Goal: Information Seeking & Learning: Understand process/instructions

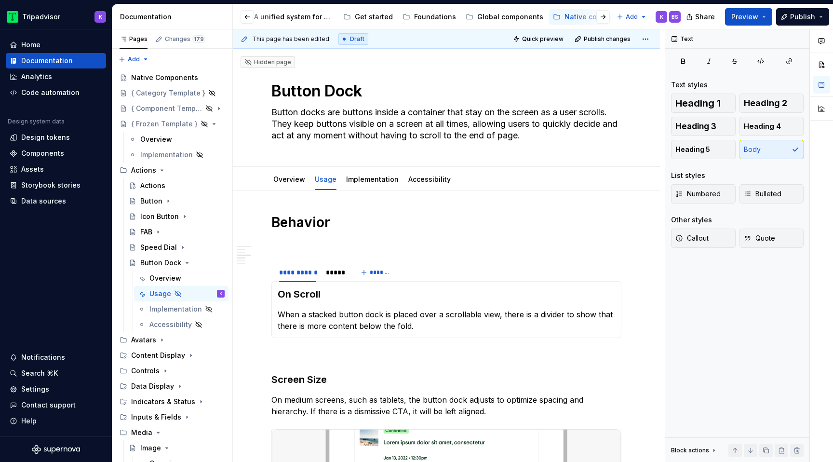
scroll to position [535, 0]
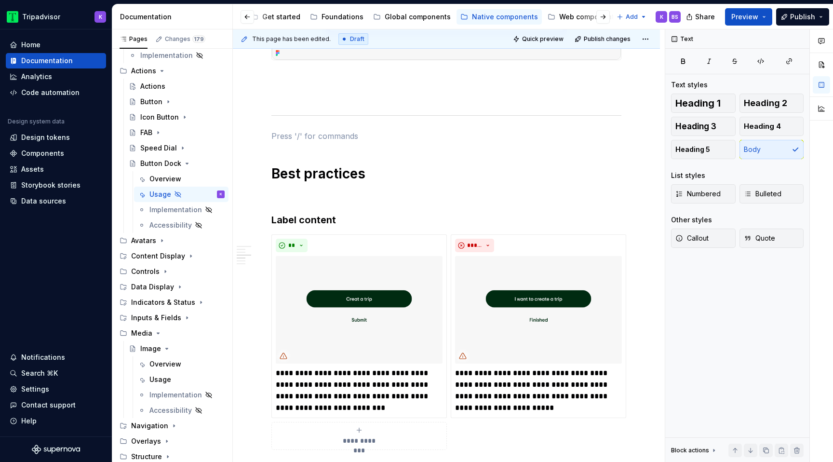
type textarea "*"
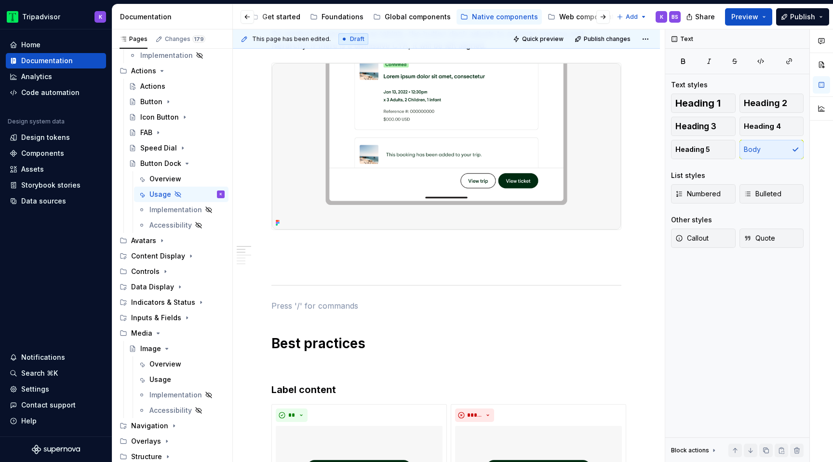
scroll to position [448, 0]
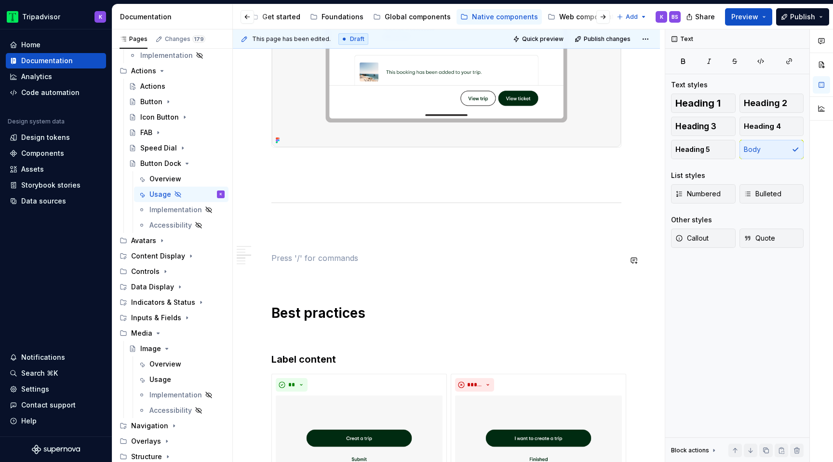
click at [333, 239] on p at bounding box center [446, 241] width 350 height 12
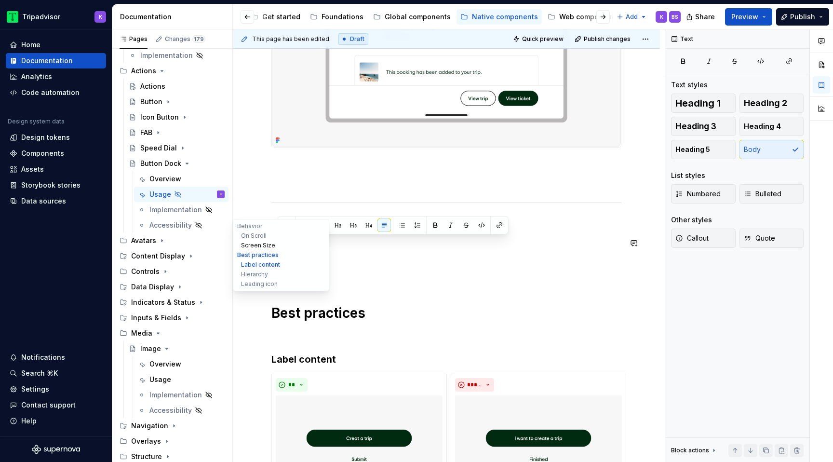
drag, startPoint x: 297, startPoint y: 244, endPoint x: 277, endPoint y: 243, distance: 20.3
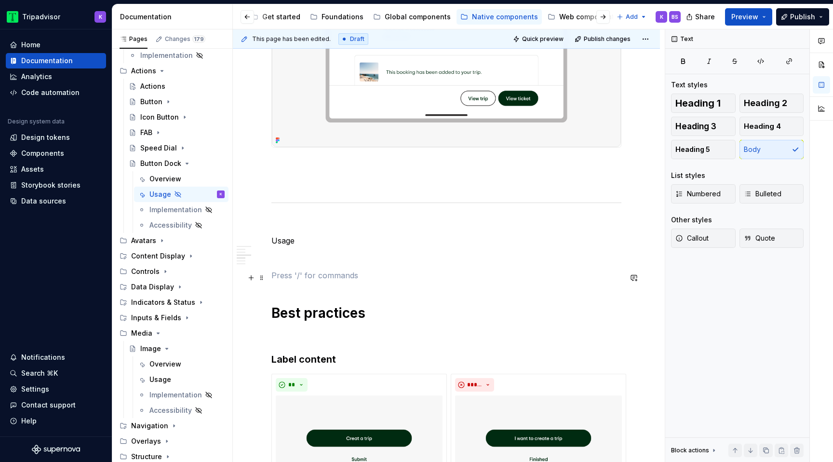
click at [356, 275] on p at bounding box center [446, 275] width 350 height 12
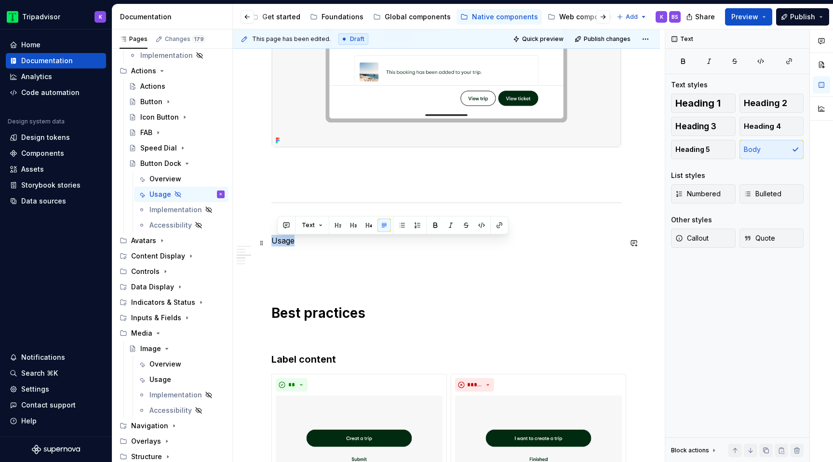
drag, startPoint x: 294, startPoint y: 244, endPoint x: 273, endPoint y: 245, distance: 21.7
click at [273, 245] on p "Usage" at bounding box center [446, 241] width 350 height 12
click at [698, 96] on button "Heading 1" at bounding box center [703, 102] width 65 height 19
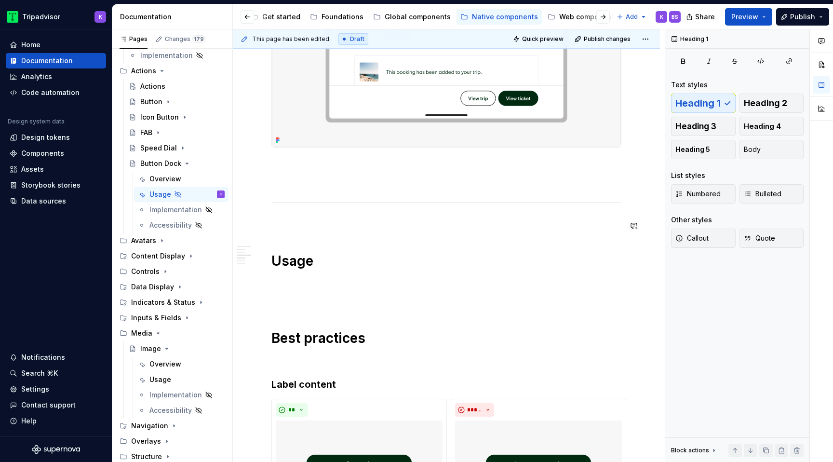
click at [319, 225] on p at bounding box center [446, 223] width 350 height 12
click at [315, 287] on p at bounding box center [446, 283] width 350 height 12
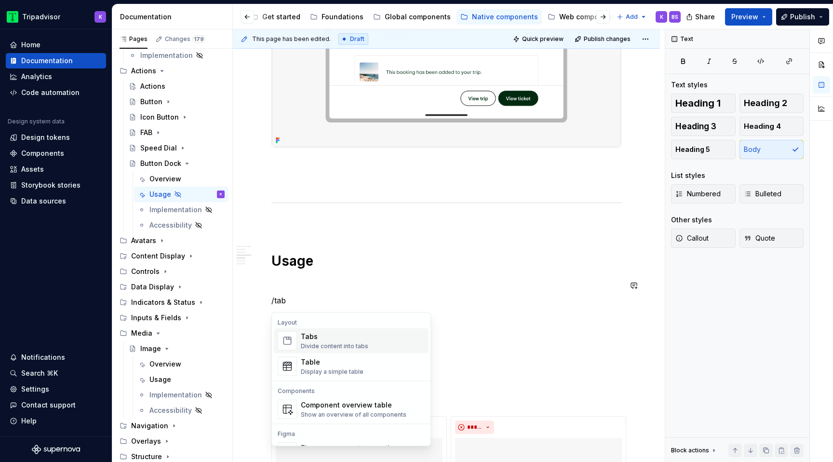
click at [313, 344] on div "Divide content into tabs" at bounding box center [334, 346] width 67 height 8
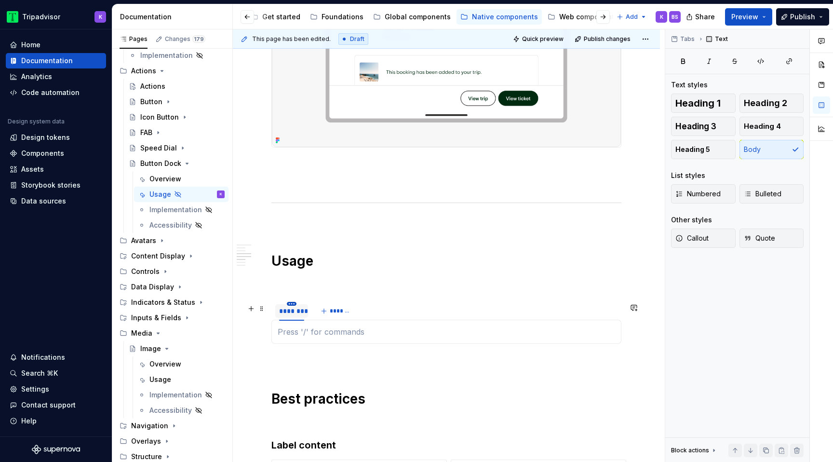
click at [292, 307] on html "Tripadvisor K Home Documentation Analytics Code automation Design system data D…" at bounding box center [416, 231] width 833 height 462
type textarea "*"
click at [301, 319] on div "Edit name" at bounding box center [330, 319] width 82 height 15
click at [295, 312] on input "**********" at bounding box center [299, 310] width 49 height 17
type input "**********"
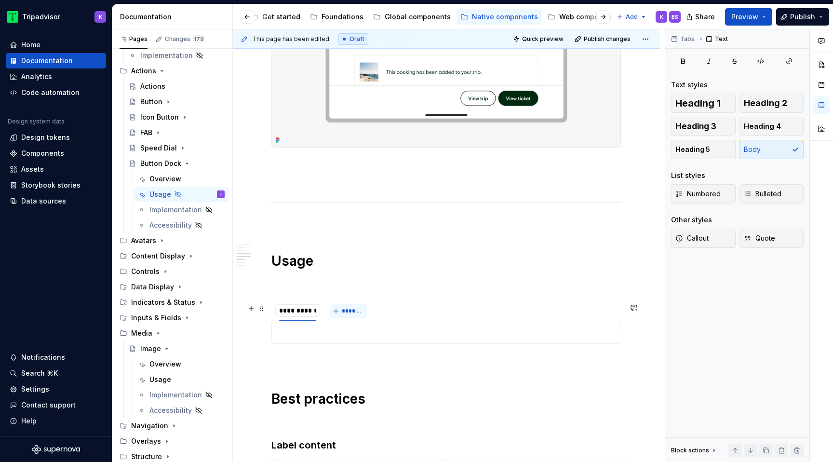
click at [350, 309] on span "*******" at bounding box center [353, 311] width 22 height 8
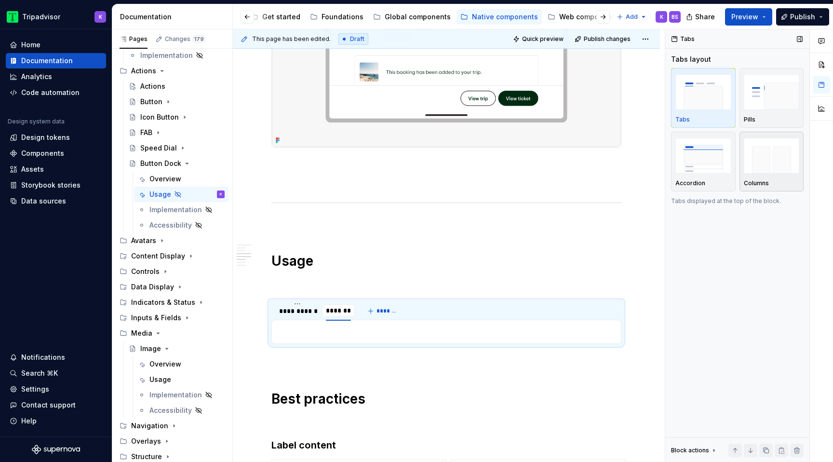
click at [762, 162] on img "button" at bounding box center [772, 155] width 56 height 35
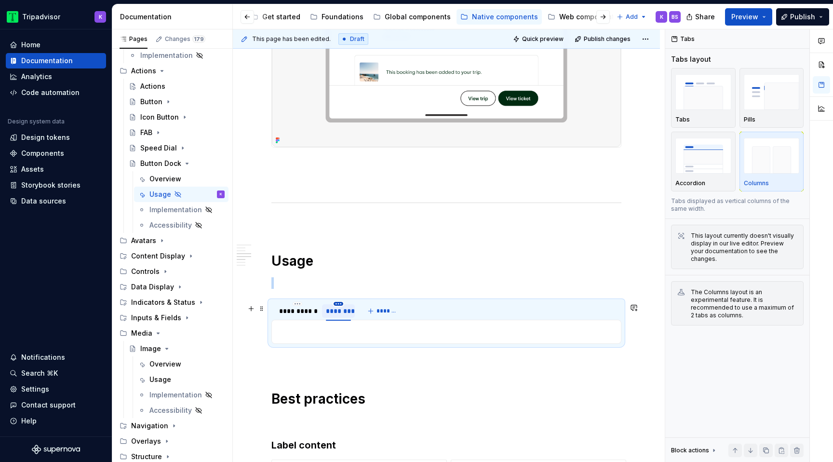
click at [337, 306] on html "Tripadvisor K Home Documentation Analytics Code automation Design system data D…" at bounding box center [416, 231] width 833 height 462
click at [349, 321] on div "Edit name" at bounding box center [377, 319] width 82 height 15
type input "*****"
click at [334, 334] on p at bounding box center [446, 332] width 337 height 12
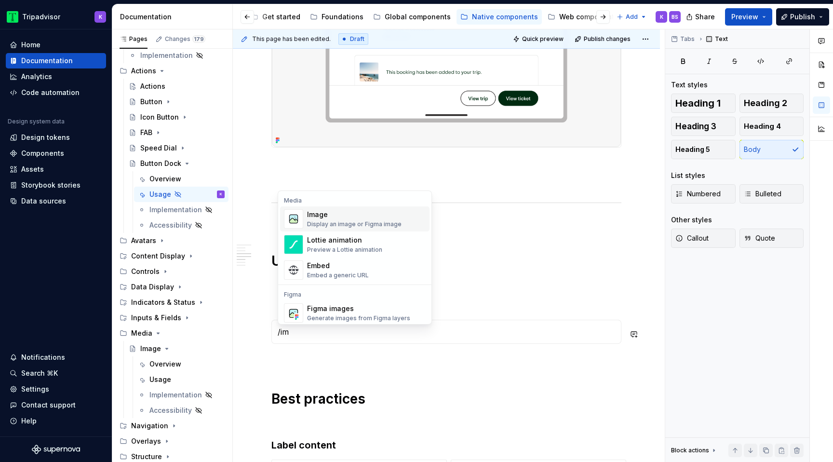
click at [369, 222] on div "Display an image or Figma image" at bounding box center [354, 224] width 94 height 8
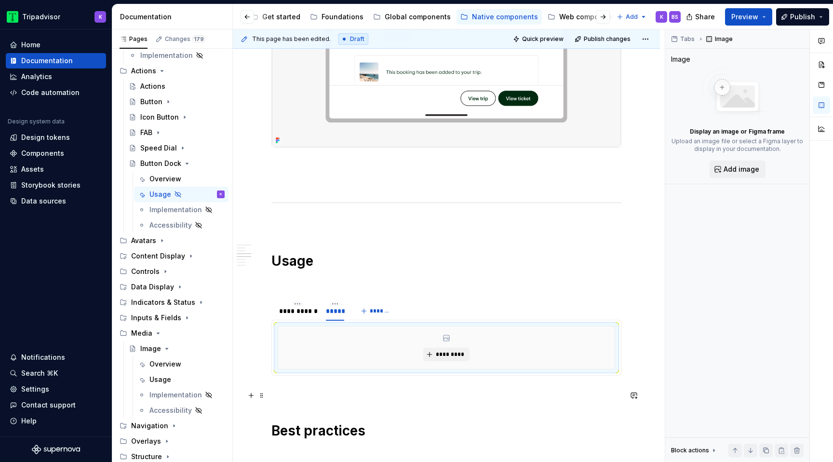
click at [316, 397] on p at bounding box center [446, 393] width 350 height 12
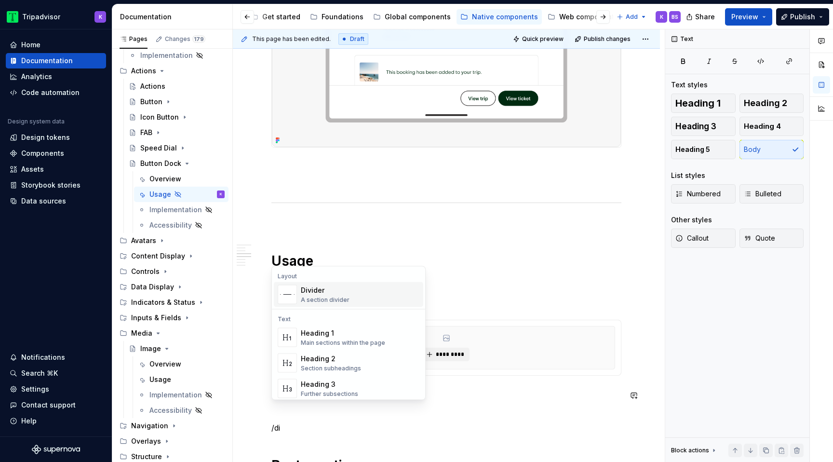
scroll to position [468, 0]
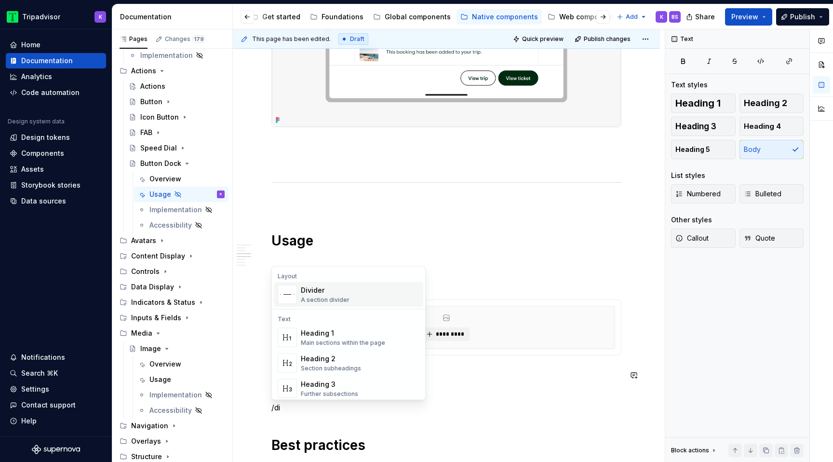
click at [361, 285] on div "Divider A section divider" at bounding box center [360, 294] width 119 height 19
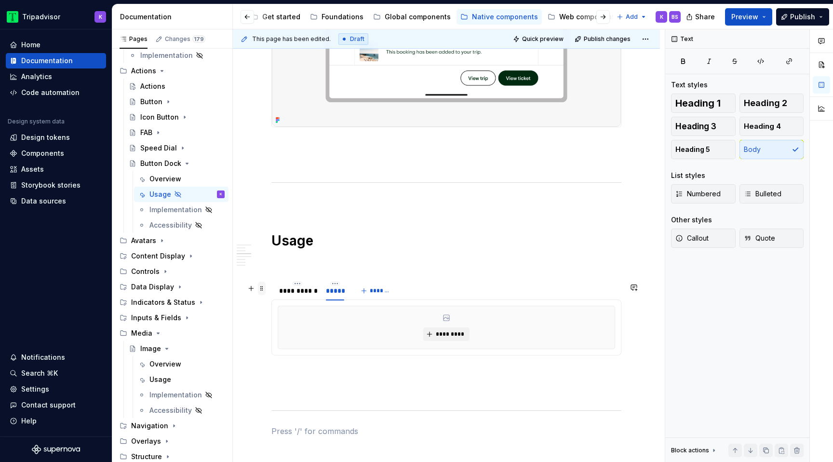
click at [264, 289] on span at bounding box center [262, 287] width 8 height 13
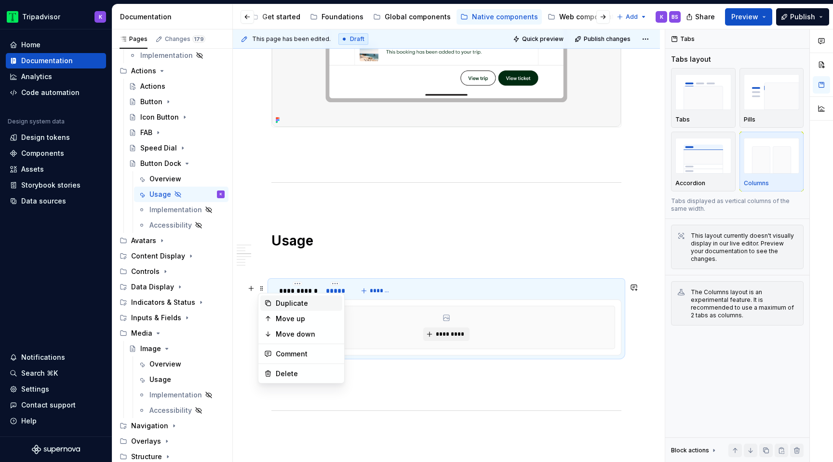
click at [287, 303] on div "Duplicate" at bounding box center [307, 303] width 63 height 10
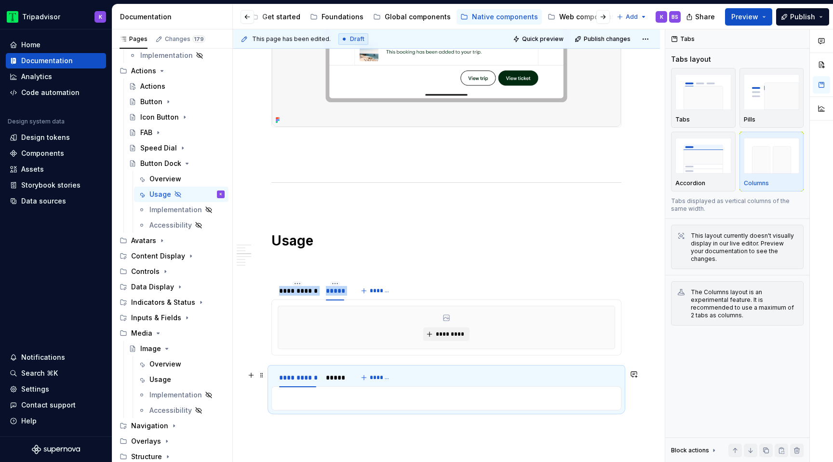
scroll to position [586, 0]
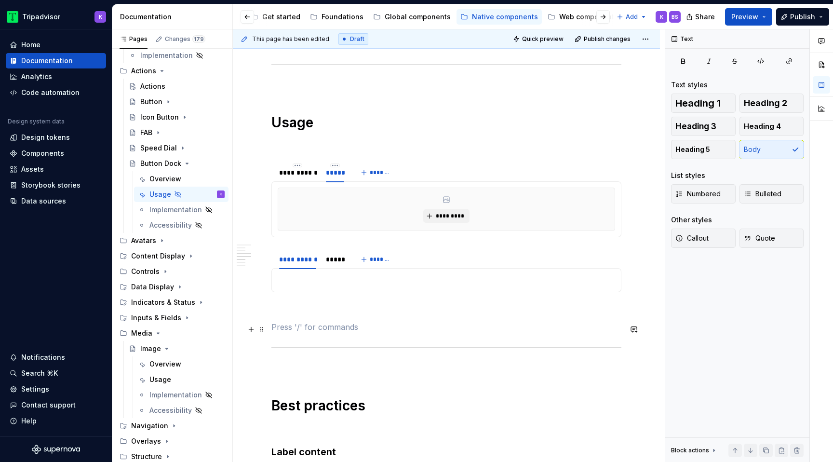
click at [292, 327] on p at bounding box center [446, 327] width 350 height 12
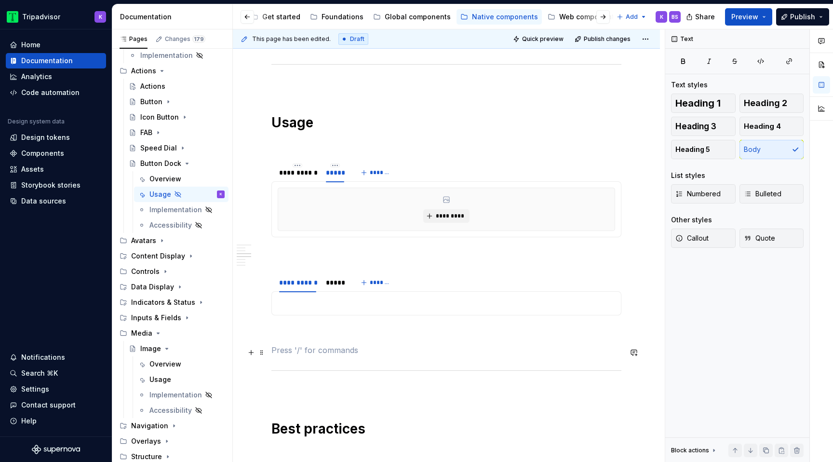
click at [294, 346] on p at bounding box center [446, 350] width 350 height 12
click at [263, 282] on span at bounding box center [262, 279] width 8 height 13
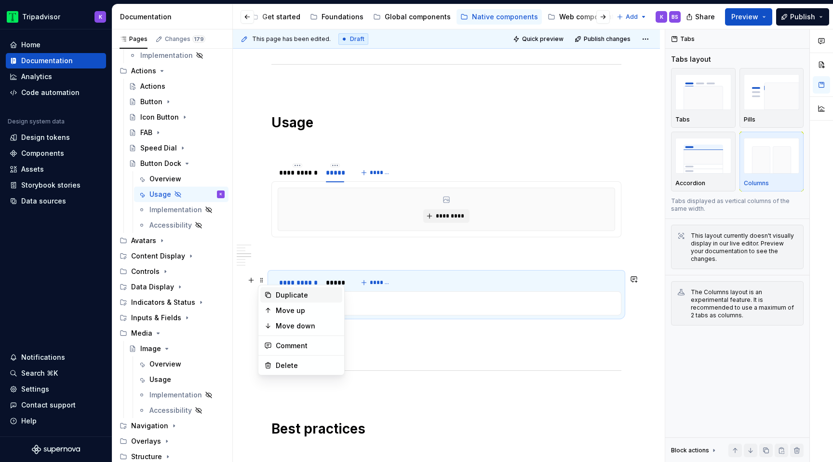
click at [300, 299] on div "Duplicate" at bounding box center [301, 294] width 82 height 15
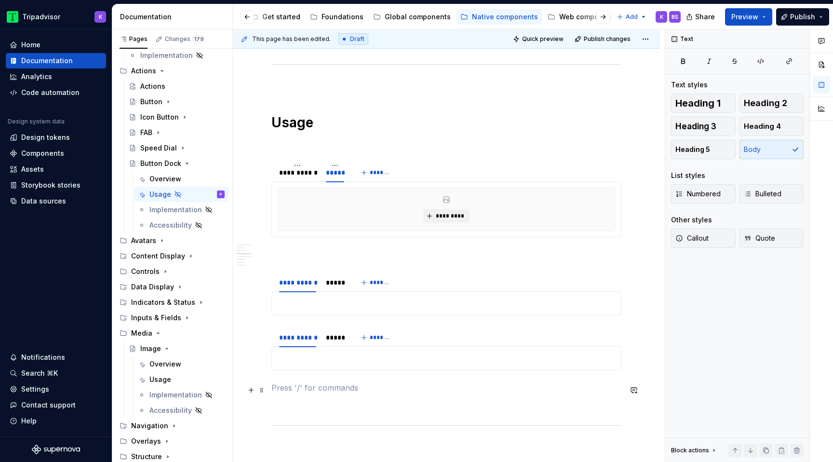
click at [299, 390] on p at bounding box center [446, 388] width 350 height 12
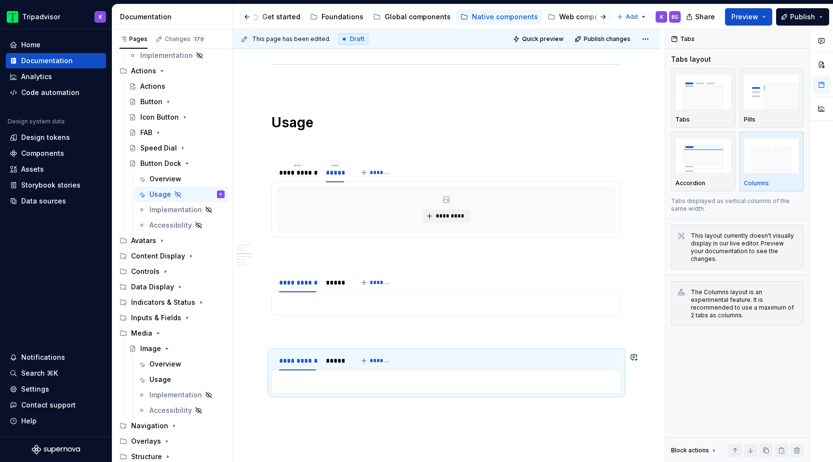
click at [321, 332] on p at bounding box center [446, 333] width 350 height 12
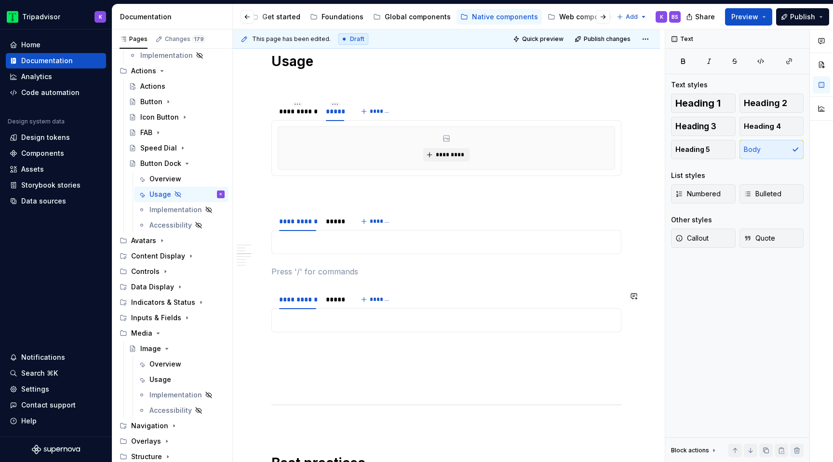
scroll to position [684, 0]
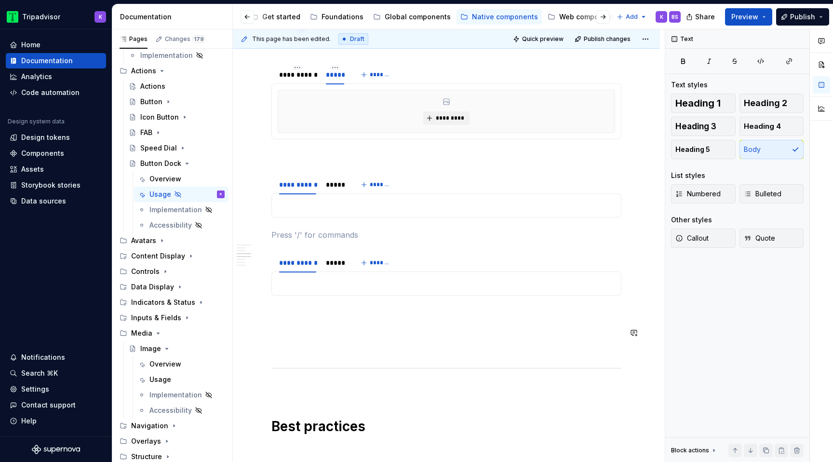
click at [317, 343] on div "**********" at bounding box center [446, 438] width 350 height 1819
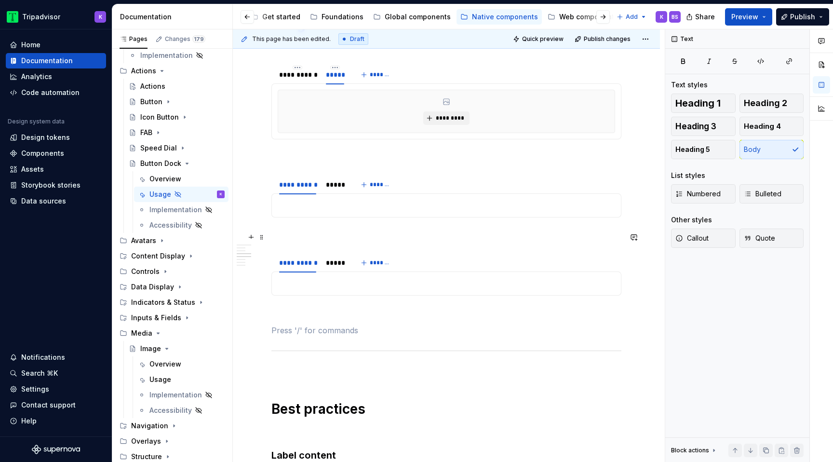
scroll to position [602, 0]
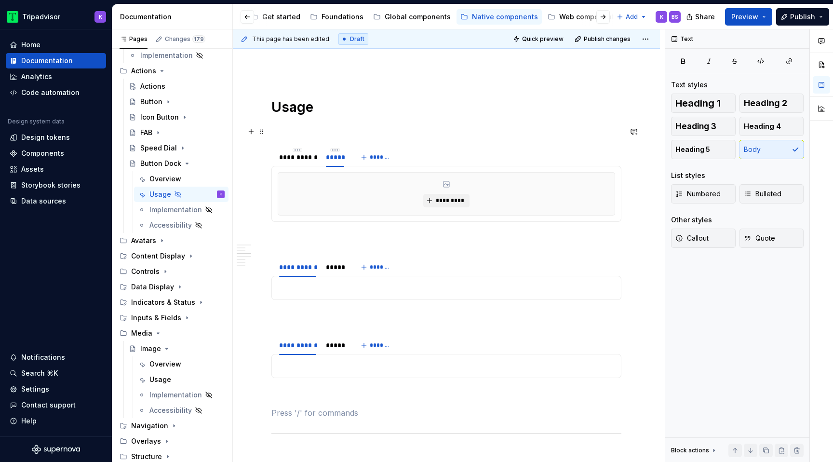
click at [301, 164] on div "**********" at bounding box center [297, 156] width 45 height 13
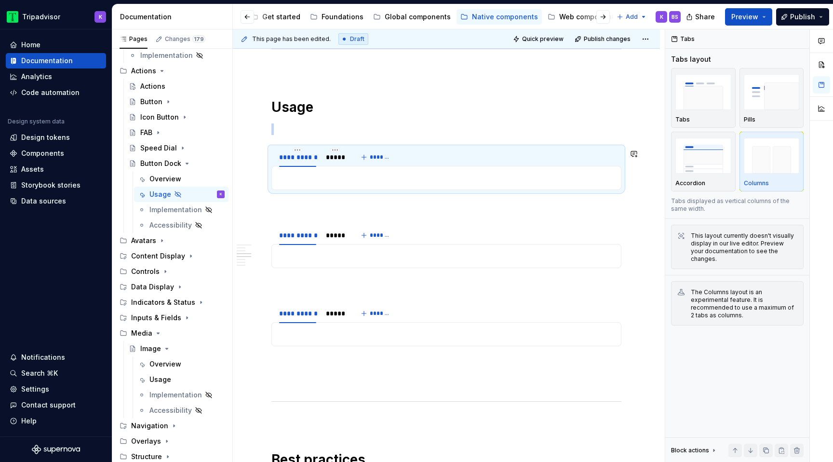
click at [323, 183] on p at bounding box center [446, 178] width 337 height 12
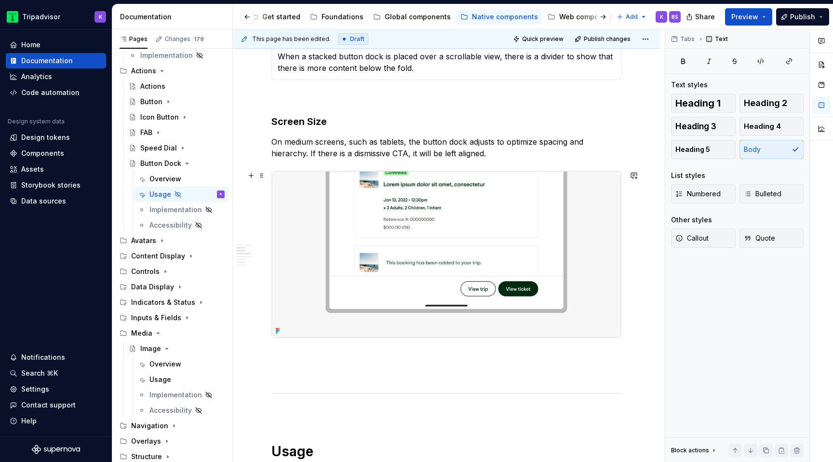
scroll to position [112, 0]
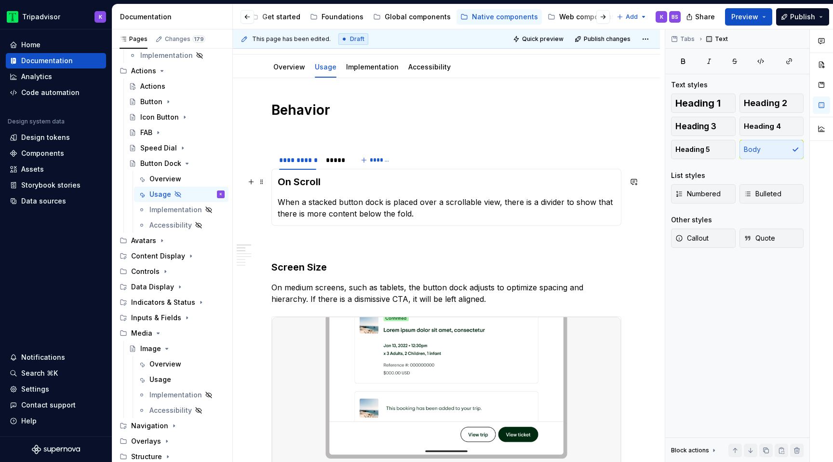
click at [336, 186] on h3 "On Scroll" at bounding box center [446, 181] width 337 height 13
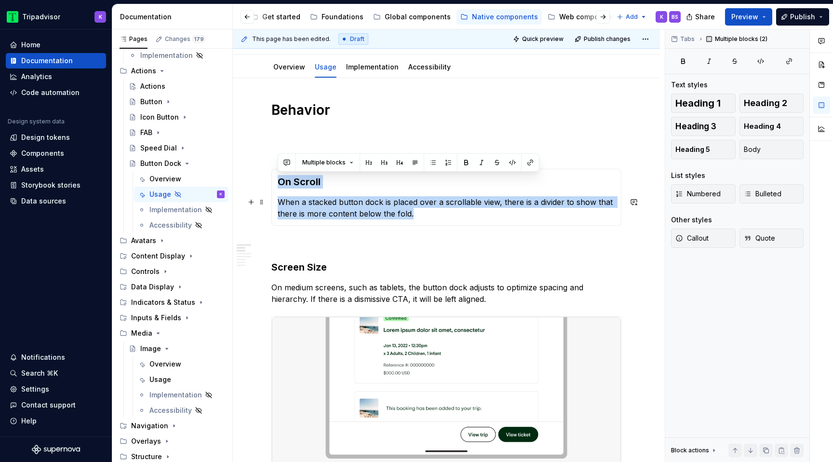
drag, startPoint x: 279, startPoint y: 180, endPoint x: 418, endPoint y: 212, distance: 142.7
click at [418, 212] on section-item-column "On Scroll When a stacked button dock is placed over a scrollable view, there is…" at bounding box center [446, 197] width 337 height 44
copy section-item-column "On Scroll When a stacked button dock is placed over a scrollable view, there is…"
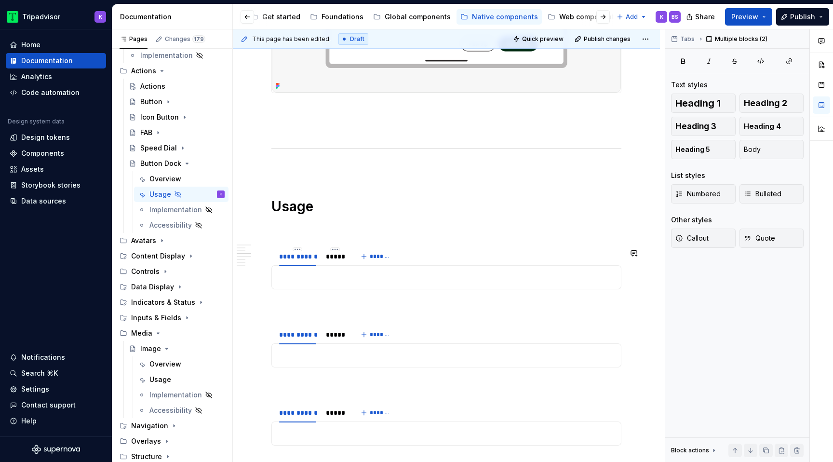
scroll to position [533, 0]
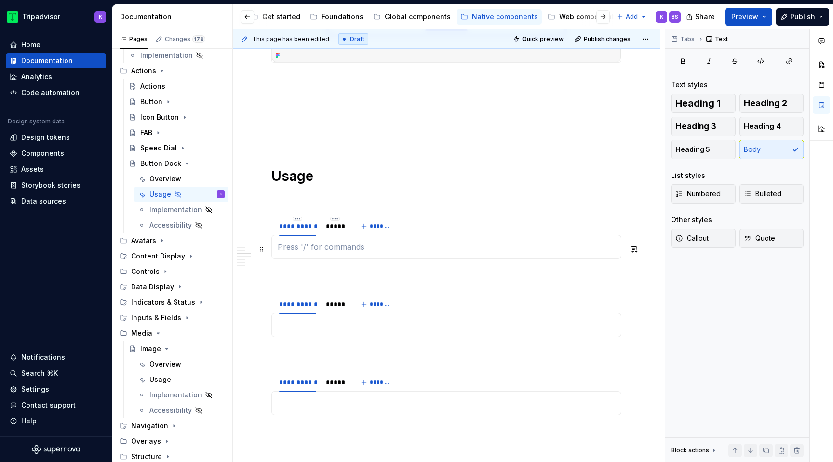
click at [322, 250] on p at bounding box center [446, 247] width 337 height 12
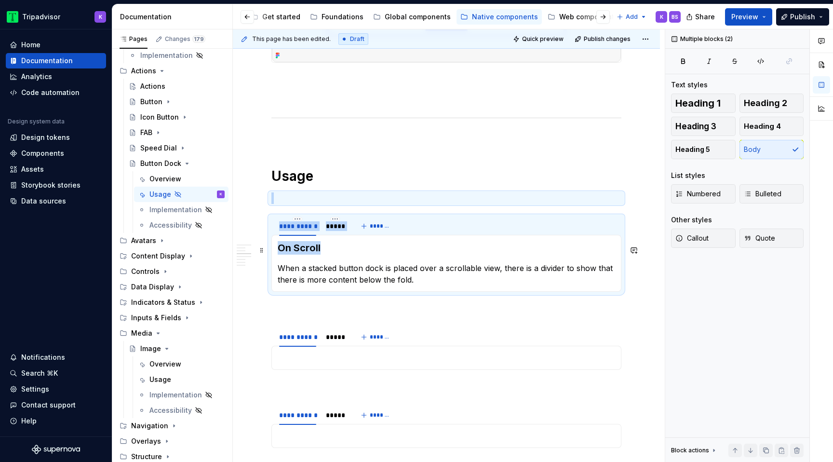
drag, startPoint x: 321, startPoint y: 249, endPoint x: 270, endPoint y: 248, distance: 51.1
click at [271, 249] on section "**********" at bounding box center [446, 253] width 350 height 76
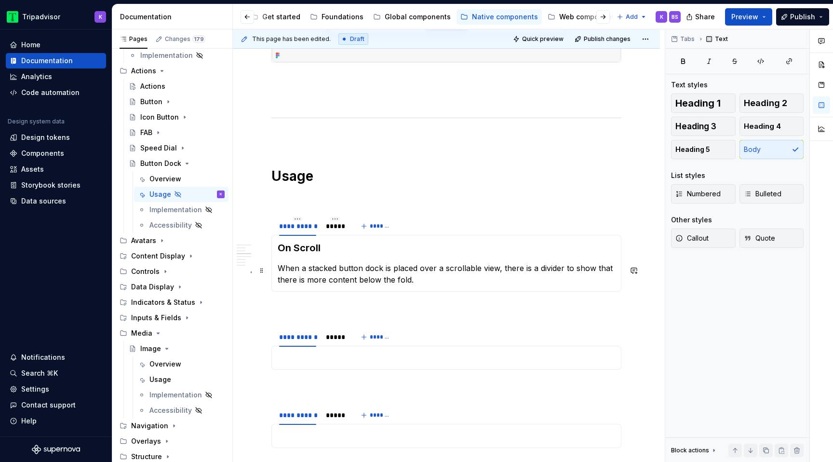
click at [324, 264] on section-item-column "On Scroll When a stacked button dock is placed over a scrollable view, there is…" at bounding box center [446, 263] width 337 height 44
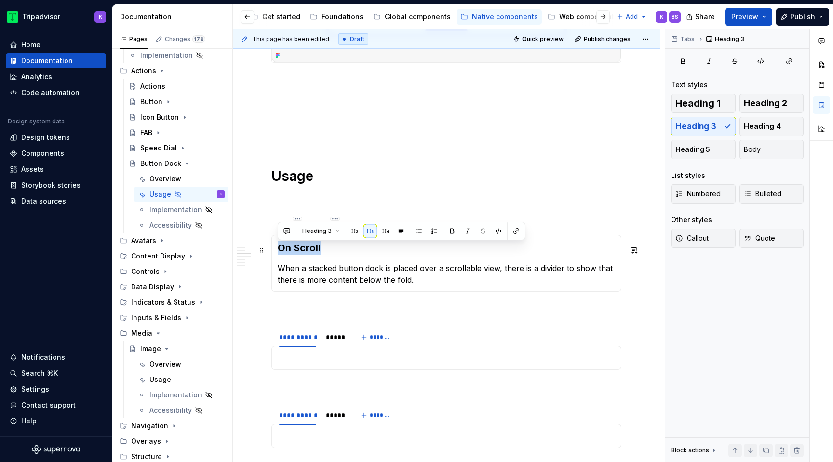
drag, startPoint x: 330, startPoint y: 250, endPoint x: 277, endPoint y: 250, distance: 53.0
click at [277, 250] on div "On Scroll When a stacked button dock is placed over a scrollable view, there is…" at bounding box center [446, 263] width 350 height 57
click at [314, 360] on p at bounding box center [446, 358] width 337 height 12
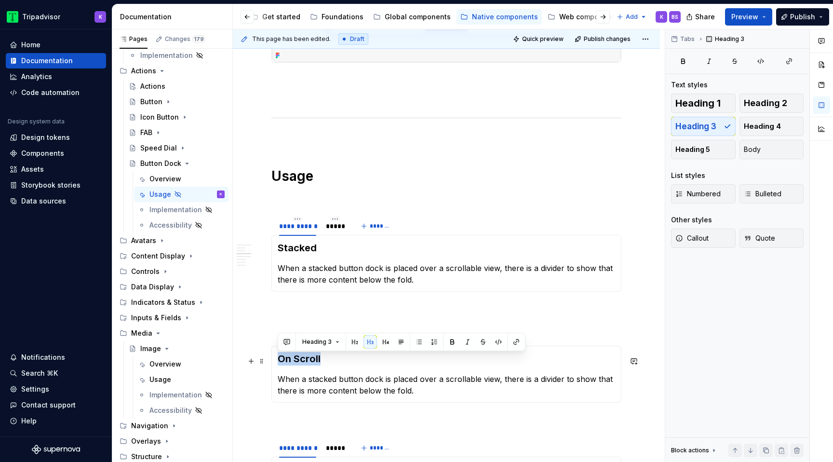
drag, startPoint x: 321, startPoint y: 359, endPoint x: 276, endPoint y: 359, distance: 44.8
click at [276, 359] on div "On Scroll When a stacked button dock is placed over a scrollable view, there is…" at bounding box center [446, 373] width 350 height 57
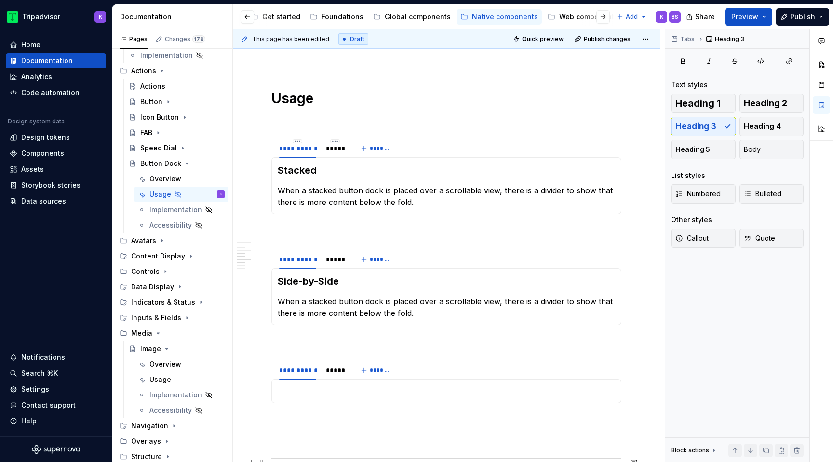
scroll to position [717, 0]
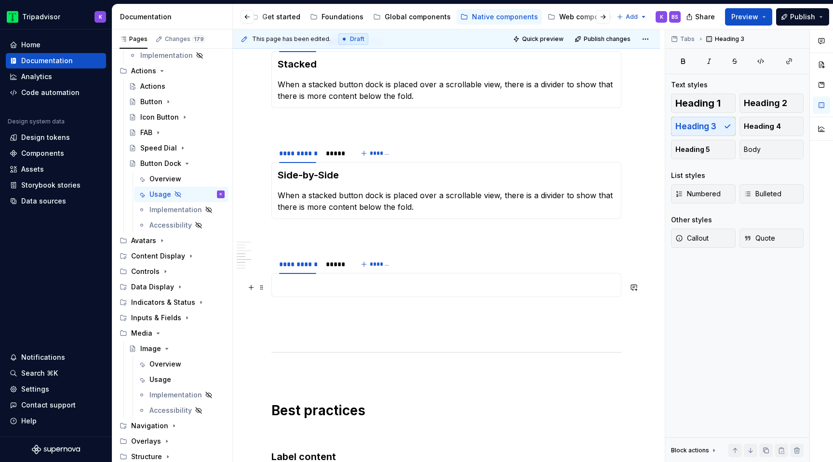
click at [322, 288] on p at bounding box center [446, 285] width 337 height 12
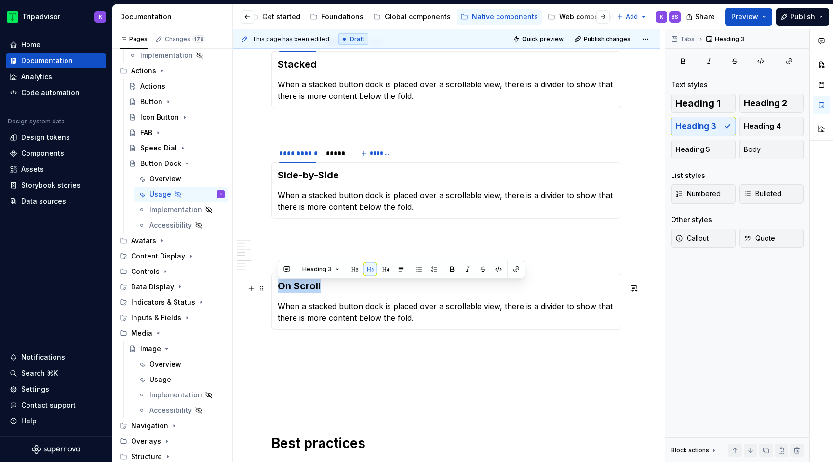
drag, startPoint x: 322, startPoint y: 287, endPoint x: 276, endPoint y: 287, distance: 46.3
click at [276, 287] on div "On Scroll When a stacked button dock is placed over a scrollable view, there is…" at bounding box center [446, 301] width 350 height 57
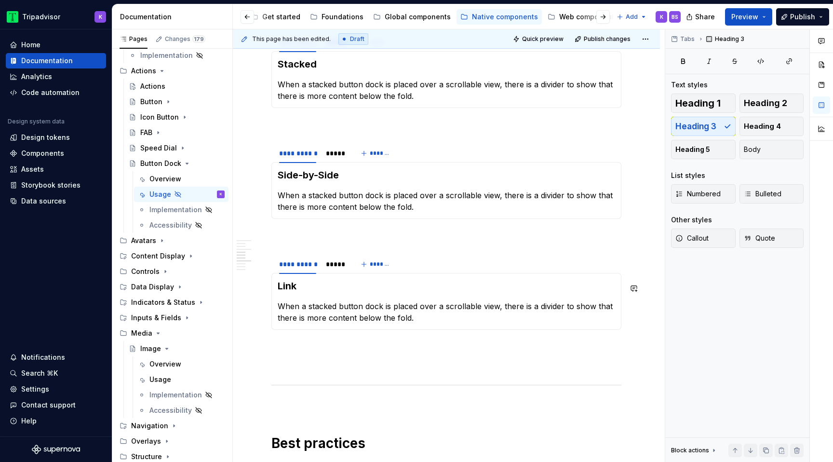
type textarea "*"
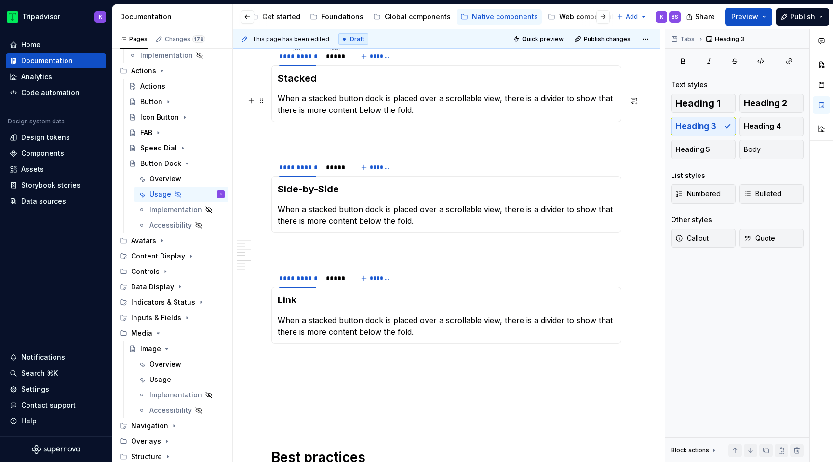
scroll to position [691, 0]
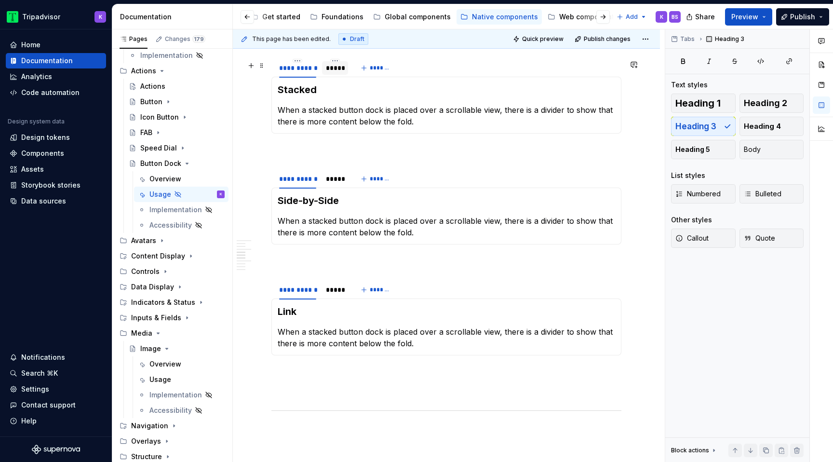
click at [333, 75] on div "*****" at bounding box center [335, 67] width 26 height 13
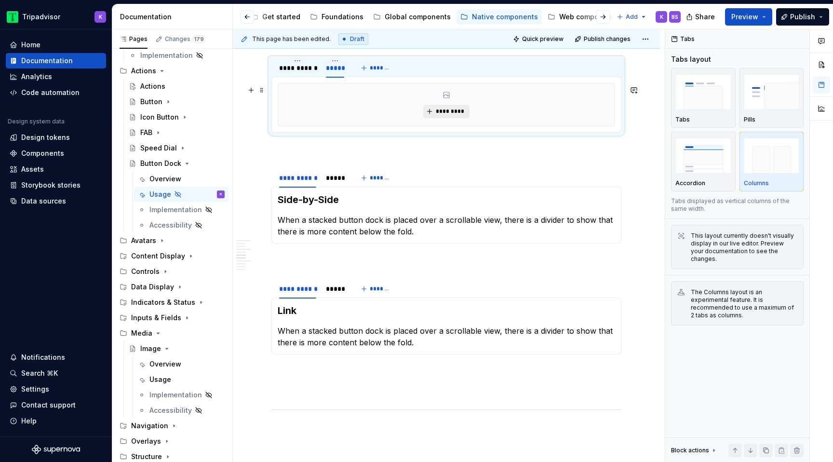
click at [458, 110] on span "*********" at bounding box center [449, 111] width 29 height 8
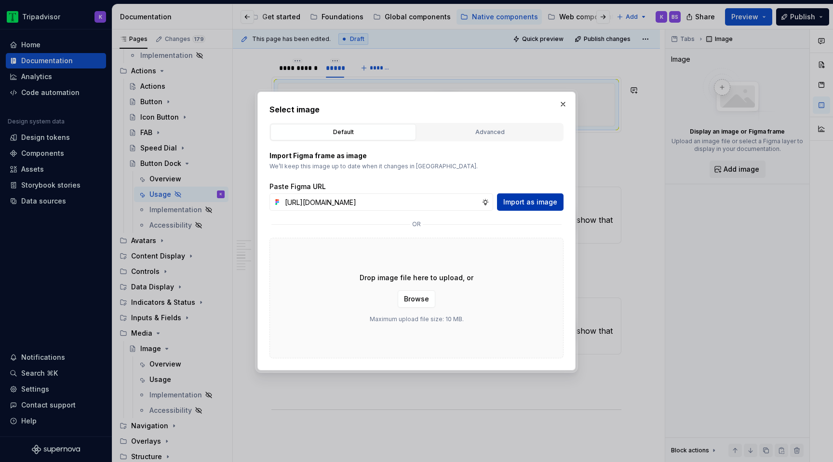
scroll to position [0, 254]
type input "[URL][DOMAIN_NAME]"
click at [525, 205] on span "Import as image" at bounding box center [530, 202] width 54 height 10
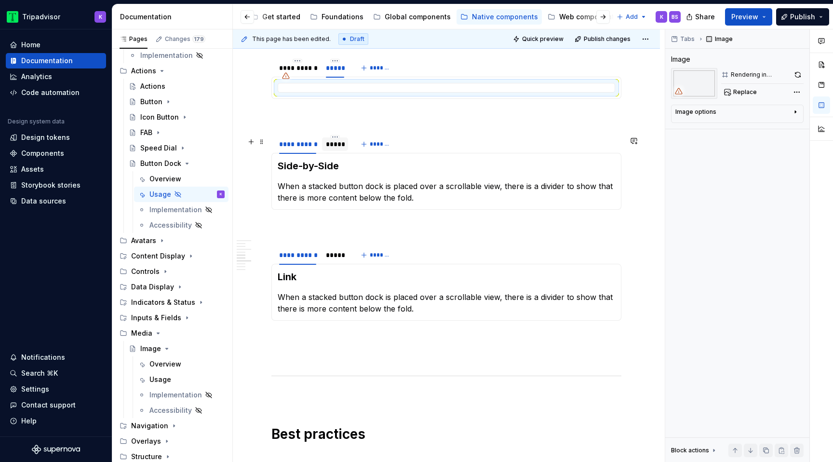
click at [335, 147] on div "*****" at bounding box center [335, 144] width 18 height 10
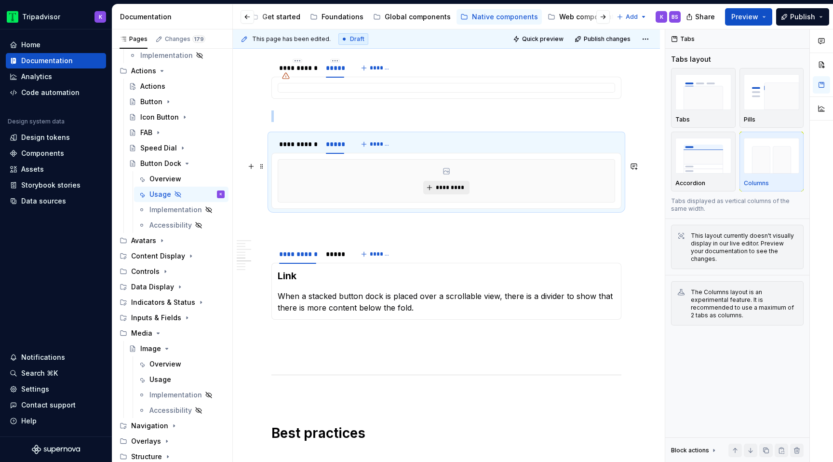
click at [438, 191] on span "*********" at bounding box center [449, 188] width 29 height 8
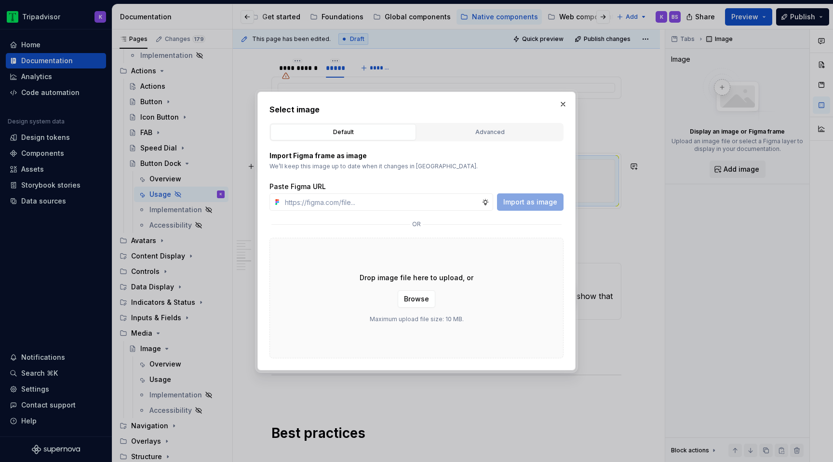
type textarea "*"
type input "[URL][DOMAIN_NAME]"
click at [534, 199] on span "Import as image" at bounding box center [530, 202] width 54 height 10
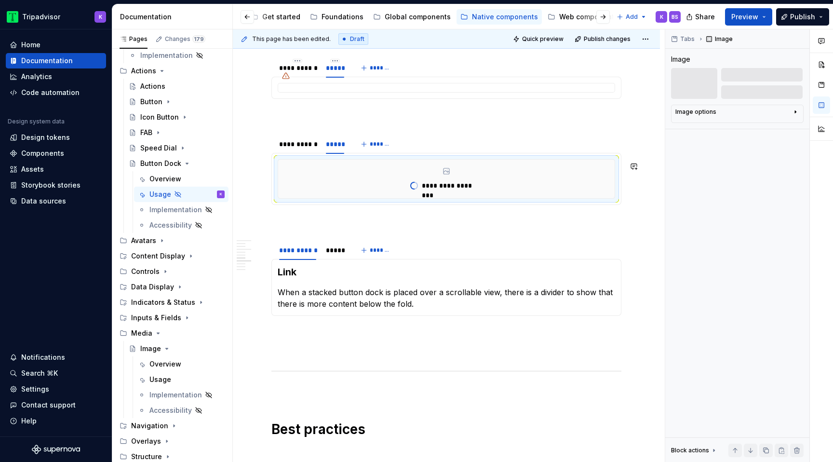
type textarea "*"
click at [335, 255] on div "*****" at bounding box center [335, 250] width 18 height 10
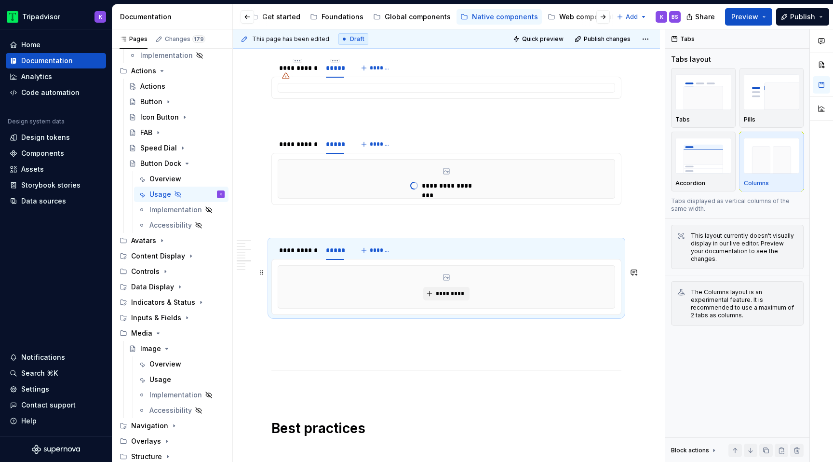
click at [338, 295] on div "*********" at bounding box center [446, 287] width 336 height 42
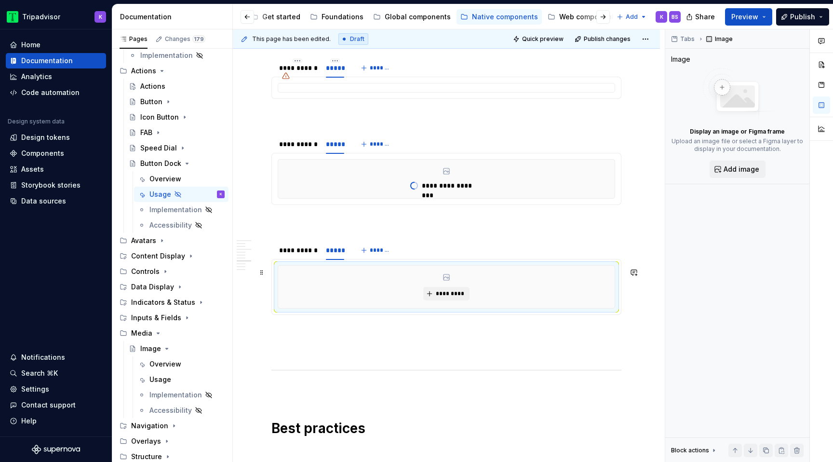
click at [472, 295] on div "*********" at bounding box center [446, 287] width 336 height 42
click at [460, 295] on span "*********" at bounding box center [449, 294] width 29 height 8
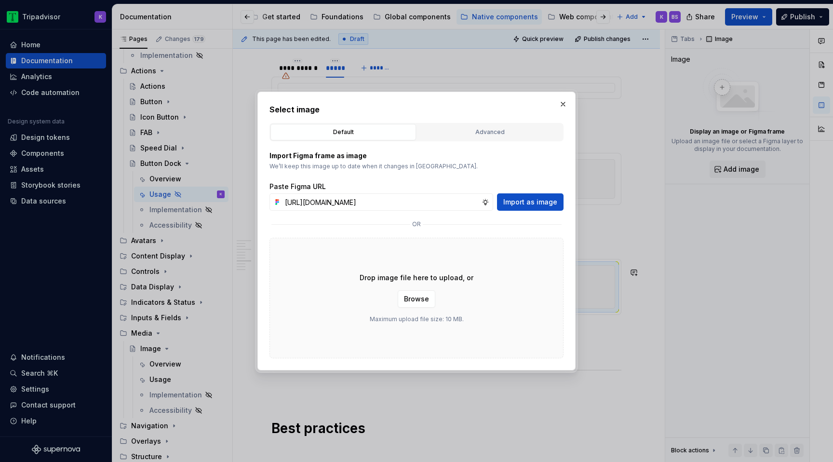
scroll to position [0, 254]
type input "[URL][DOMAIN_NAME]"
click at [538, 197] on span "Import as image" at bounding box center [530, 202] width 54 height 10
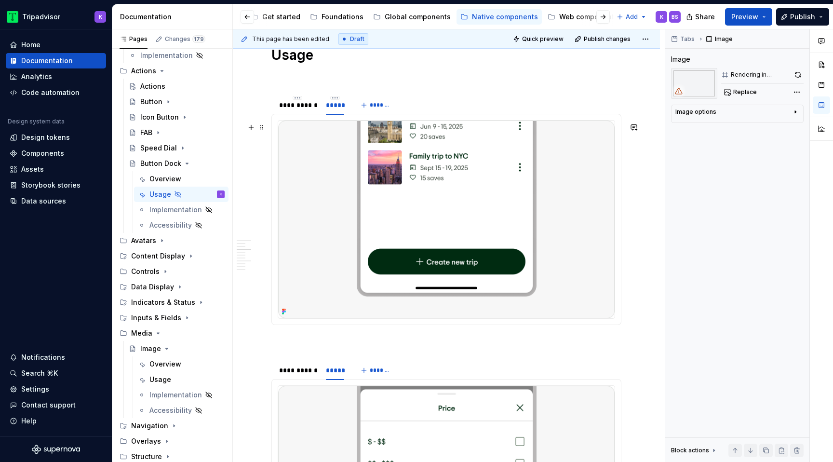
scroll to position [594, 0]
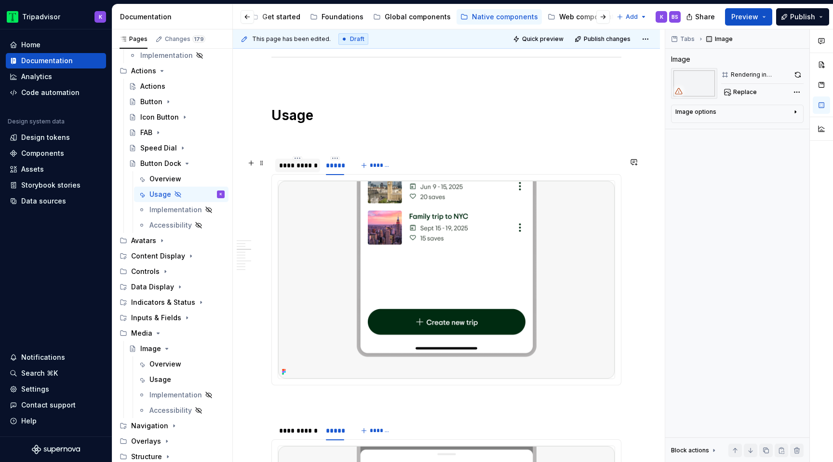
click at [307, 166] on div "**********" at bounding box center [297, 165] width 37 height 10
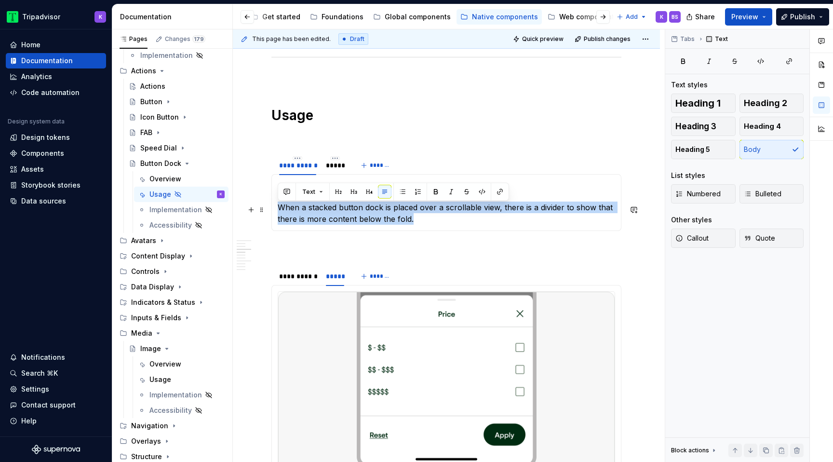
drag, startPoint x: 412, startPoint y: 220, endPoint x: 276, endPoint y: 210, distance: 136.7
click at [276, 210] on div "Stacked When a stacked button dock is placed over a scrollable view, there is a…" at bounding box center [446, 202] width 350 height 57
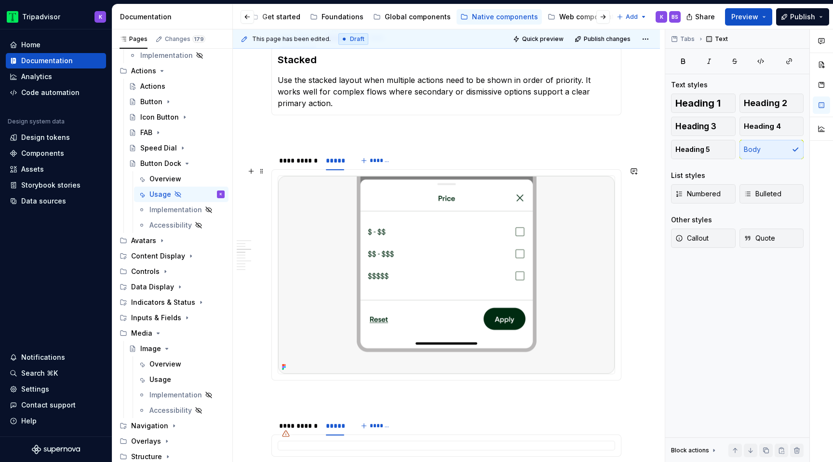
scroll to position [766, 0]
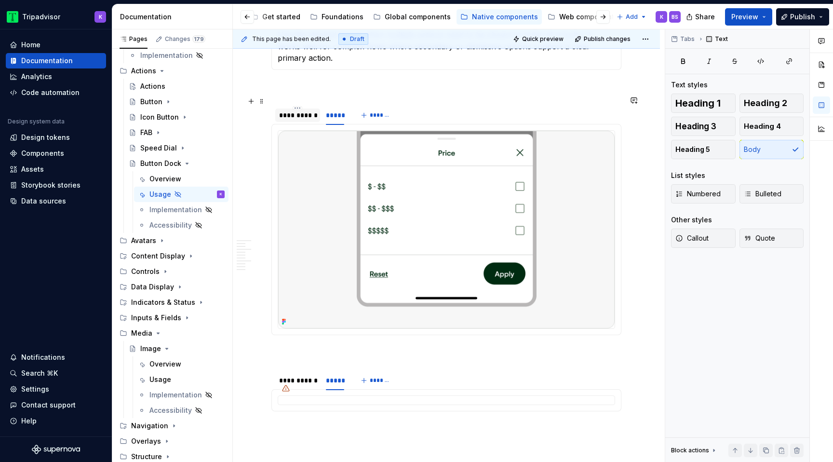
click at [289, 110] on div "**********" at bounding box center [297, 115] width 37 height 10
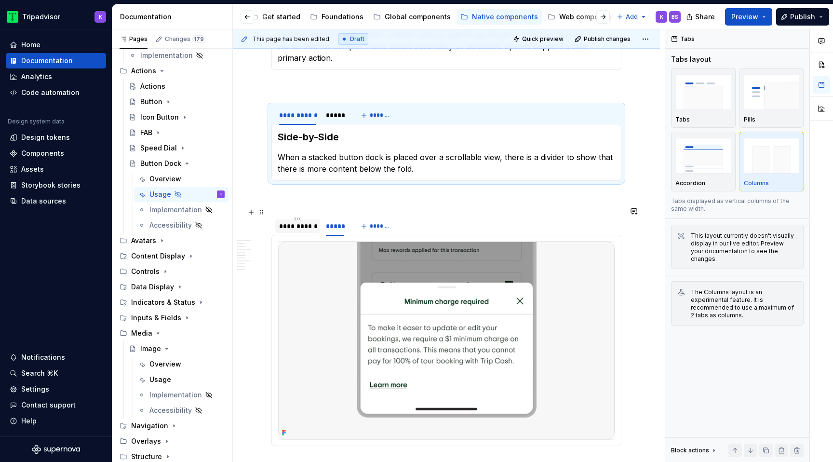
click at [307, 221] on div "**********" at bounding box center [297, 226] width 37 height 10
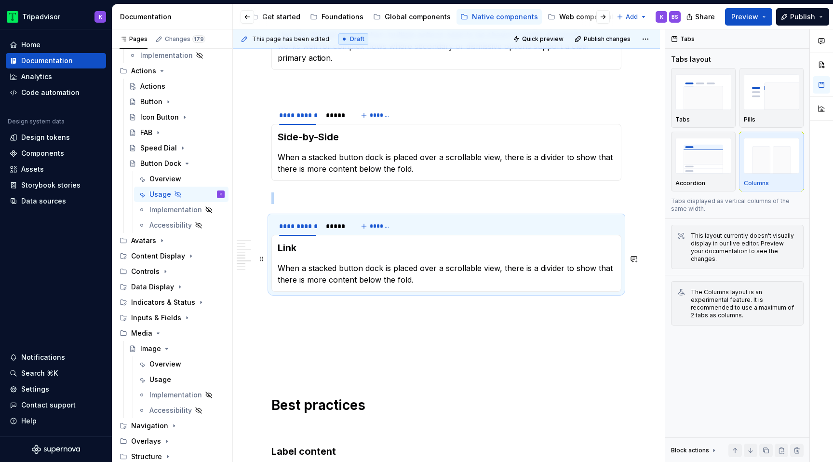
click at [356, 269] on p "When a stacked button dock is placed over a scrollable view, there is a divider…" at bounding box center [446, 273] width 337 height 23
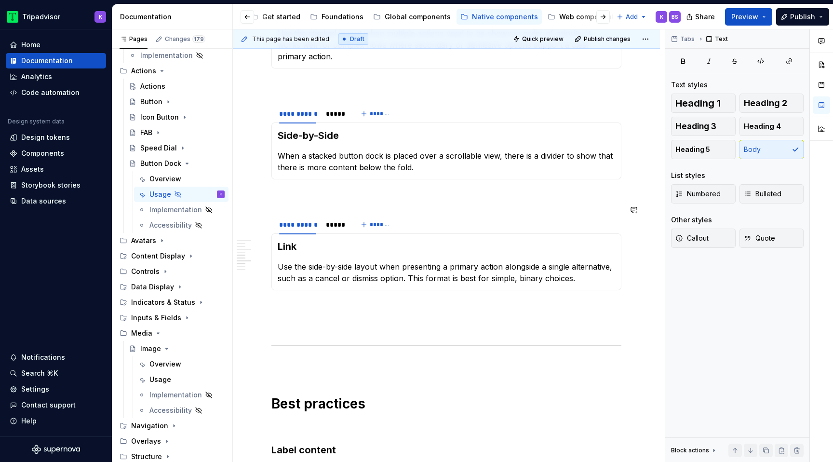
scroll to position [763, 0]
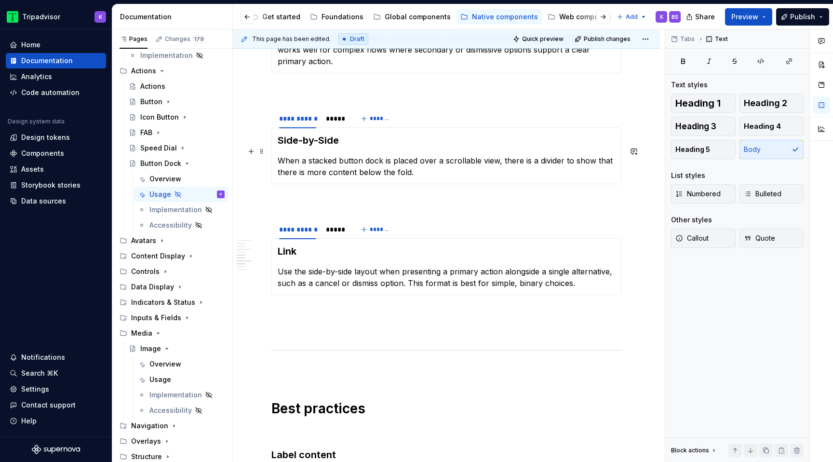
click at [336, 155] on p "When a stacked button dock is placed over a scrollable view, there is a divider…" at bounding box center [446, 166] width 337 height 23
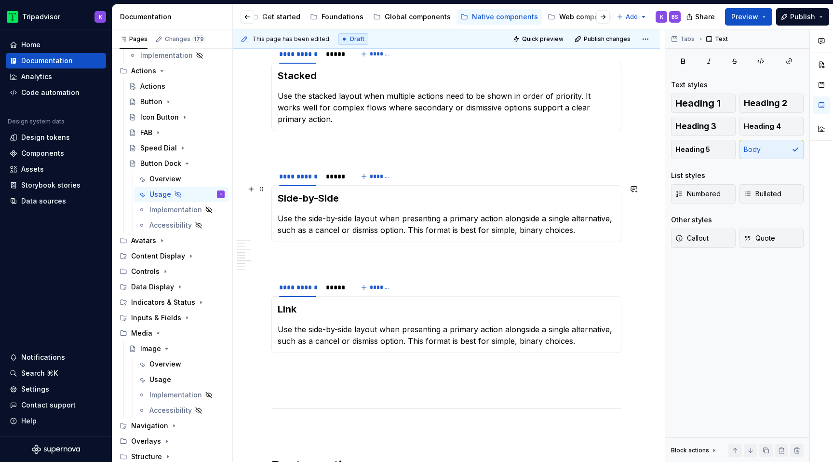
scroll to position [690, 0]
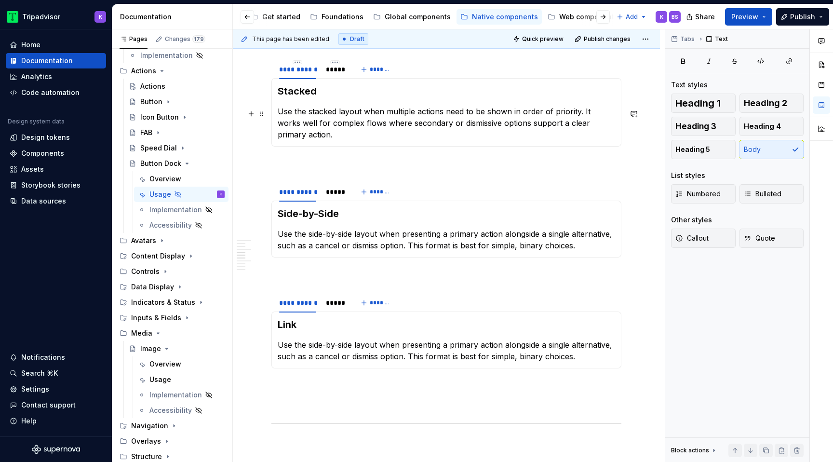
click at [366, 118] on p "Use the stacked layout when multiple actions need to be shown in order of prior…" at bounding box center [446, 123] width 337 height 35
click at [373, 339] on p "Use the side-by-side layout when presenting a primary action alongside a single…" at bounding box center [446, 350] width 337 height 23
click at [366, 386] on div "**********" at bounding box center [446, 463] width 350 height 1879
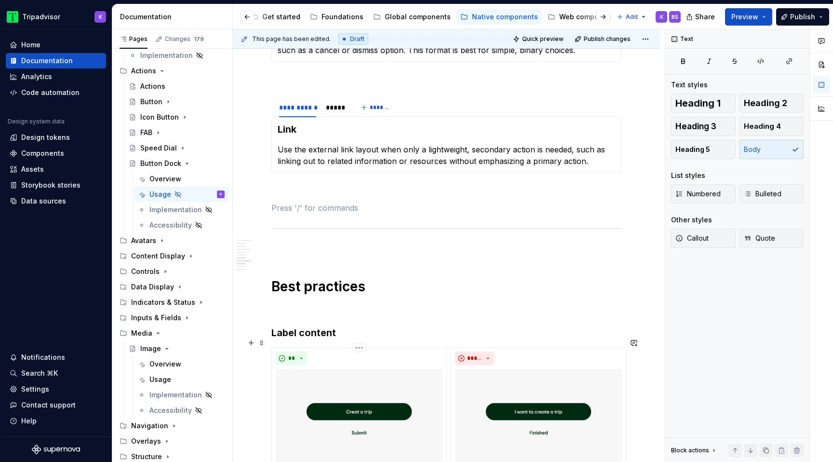
scroll to position [891, 0]
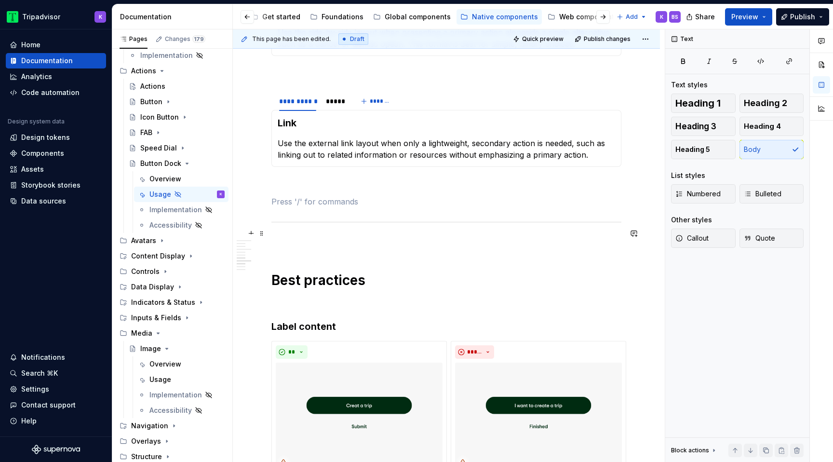
click at [354, 237] on p at bounding box center [446, 243] width 350 height 12
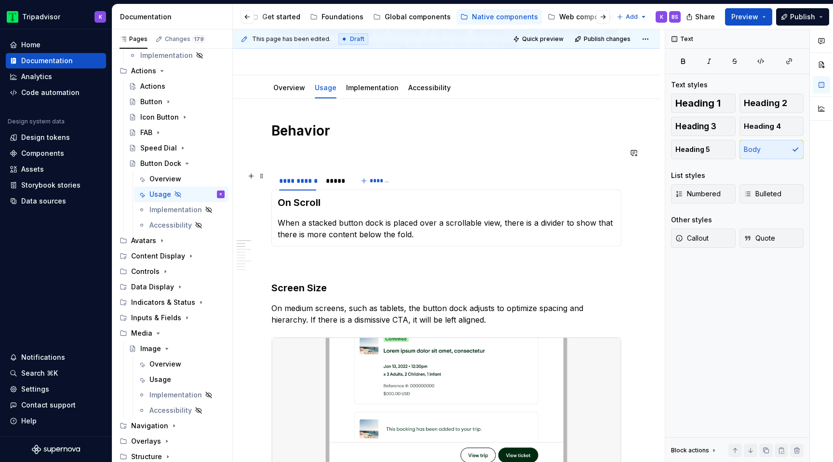
scroll to position [97, 0]
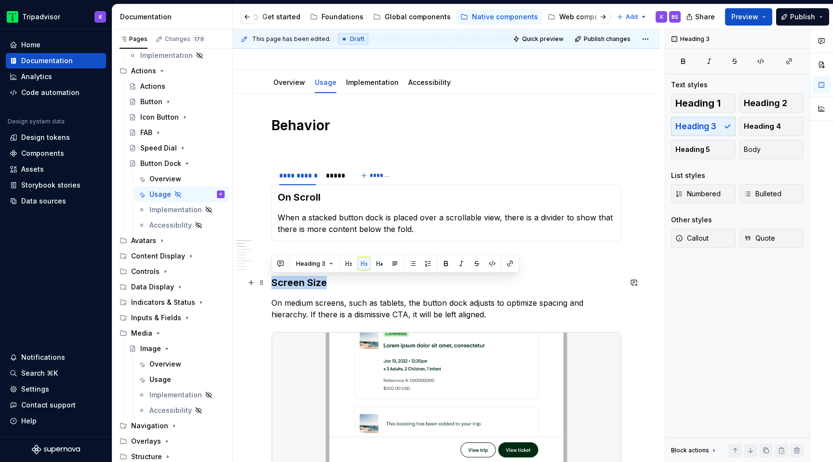
drag, startPoint x: 334, startPoint y: 282, endPoint x: 267, endPoint y: 282, distance: 67.5
click at [382, 284] on h3 "Screen Size" at bounding box center [446, 282] width 350 height 13
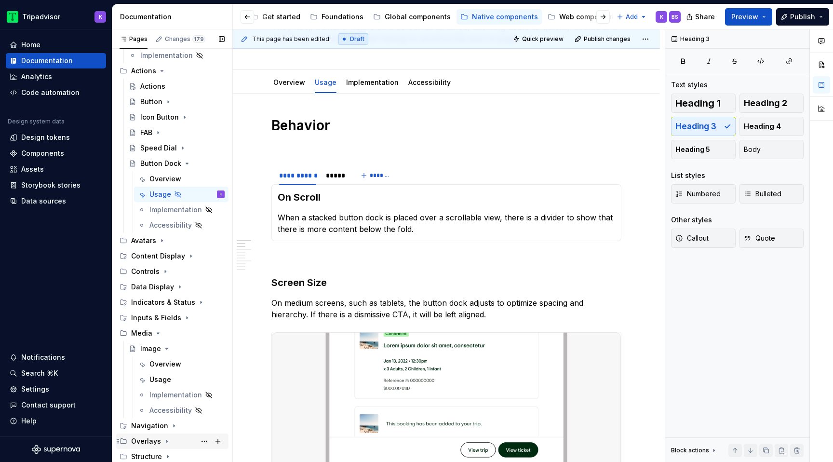
click at [164, 440] on icon "Page tree" at bounding box center [167, 441] width 8 height 8
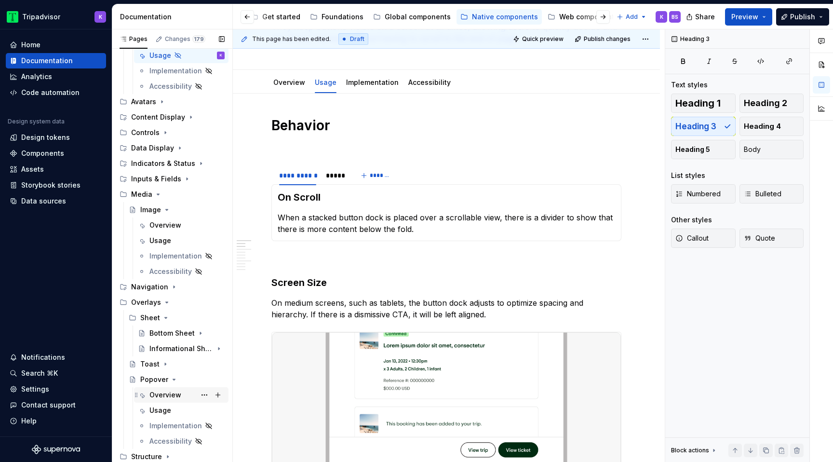
click at [167, 396] on div "Overview" at bounding box center [165, 395] width 32 height 10
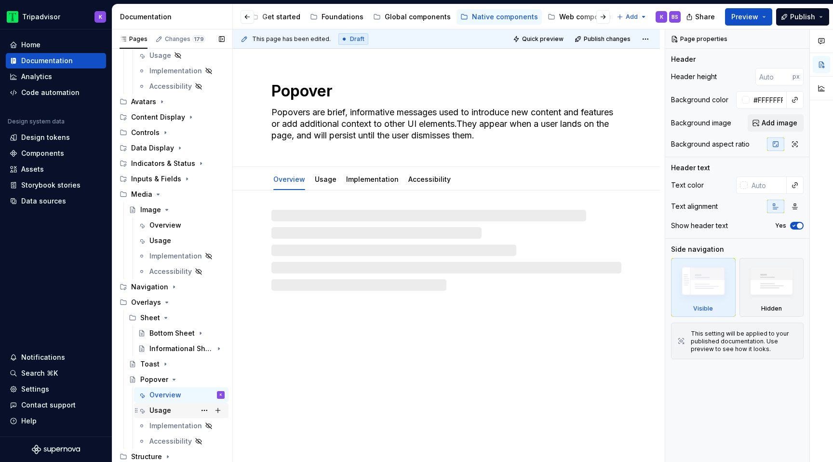
click at [167, 410] on div "Usage" at bounding box center [160, 410] width 22 height 10
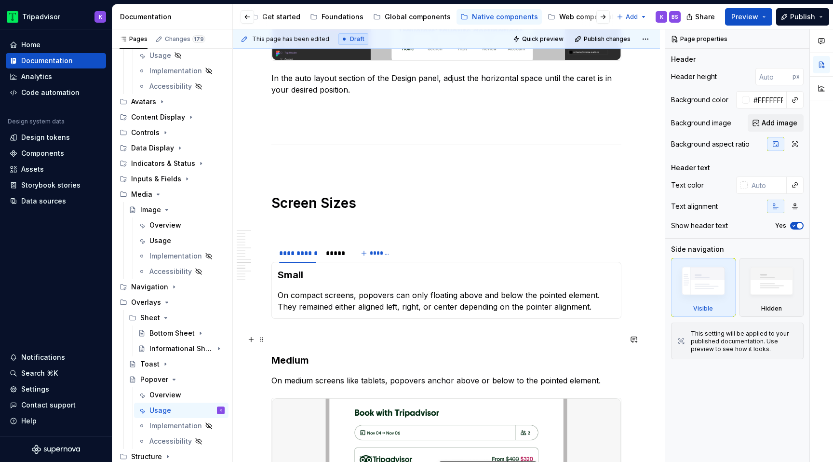
scroll to position [1830, 0]
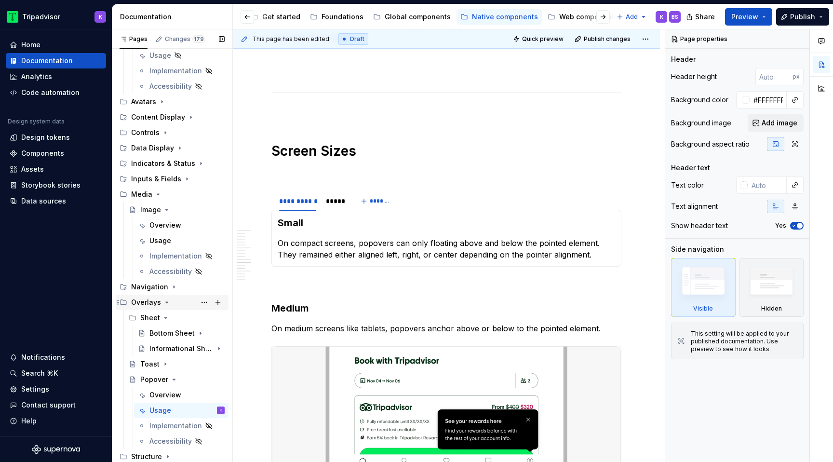
click at [164, 301] on icon "Page tree" at bounding box center [167, 302] width 8 height 8
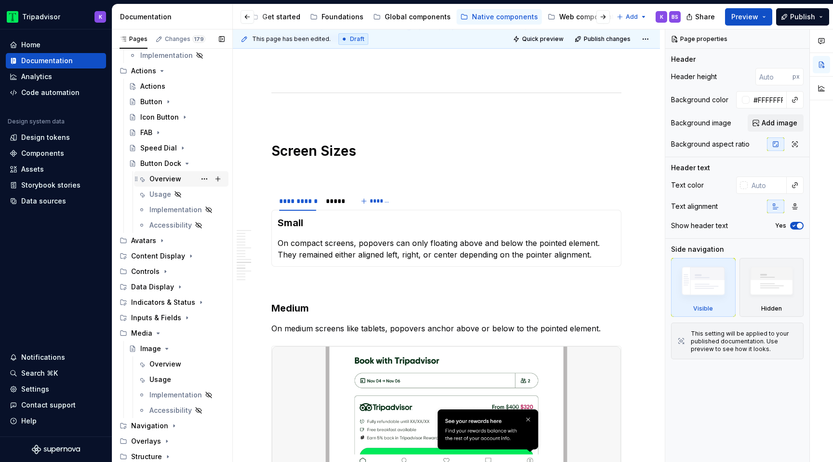
scroll to position [9, 0]
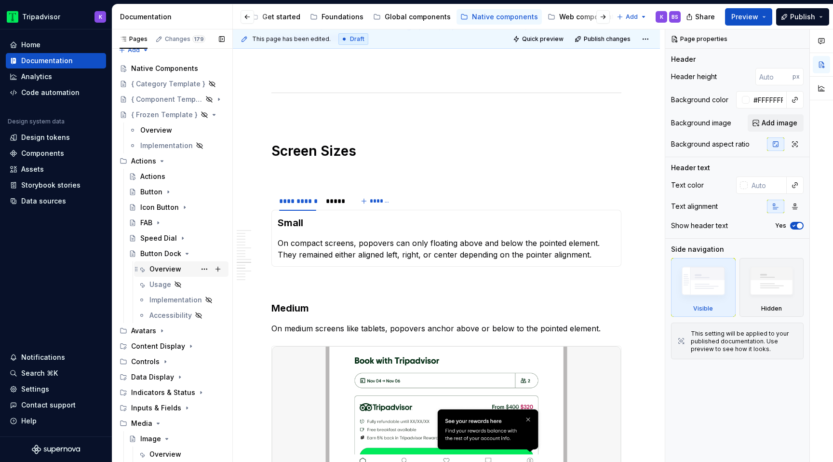
click at [171, 266] on div "Overview" at bounding box center [165, 269] width 32 height 10
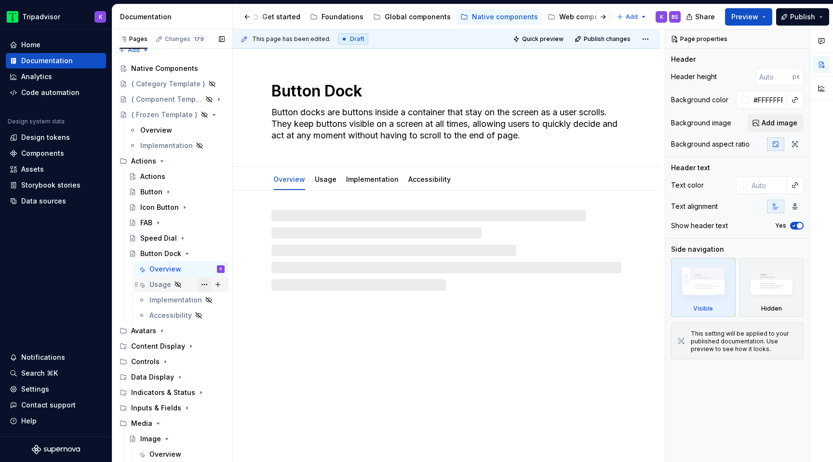
click at [206, 286] on button "Page tree" at bounding box center [204, 284] width 13 height 13
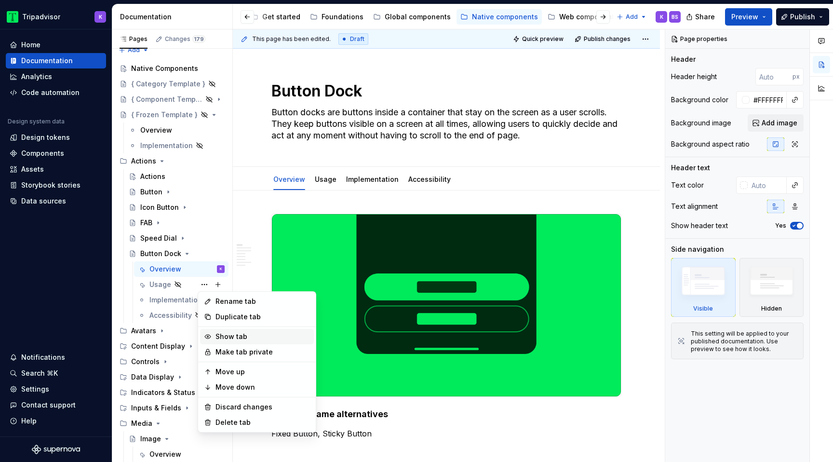
click at [229, 338] on div "Show tab" at bounding box center [262, 337] width 94 height 10
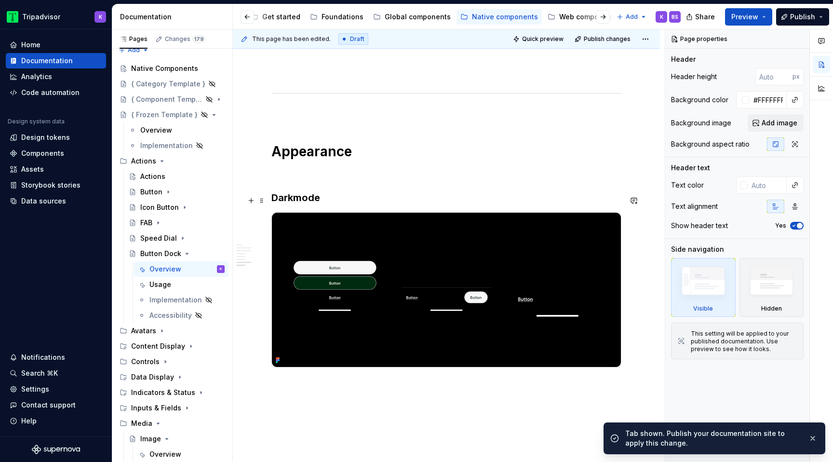
scroll to position [1336, 0]
click at [176, 279] on div "Usage" at bounding box center [186, 284] width 75 height 13
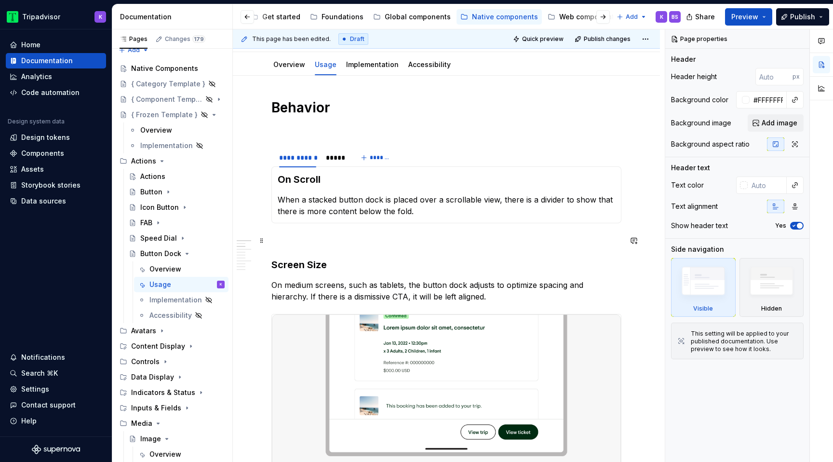
scroll to position [118, 0]
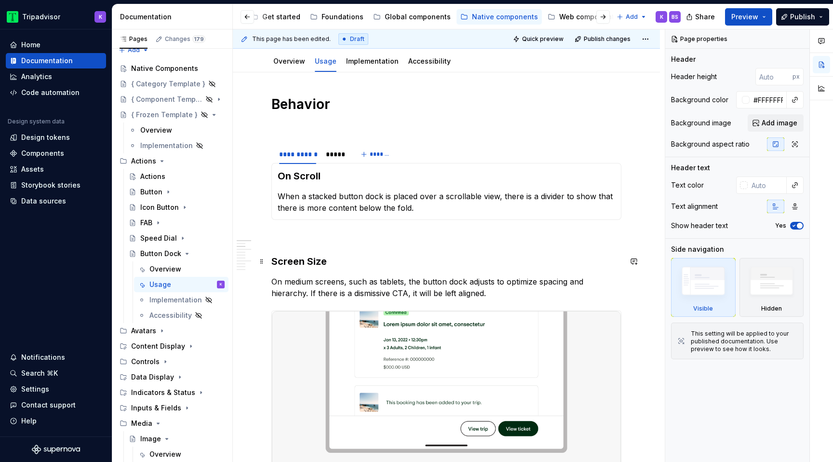
type textarea "*"
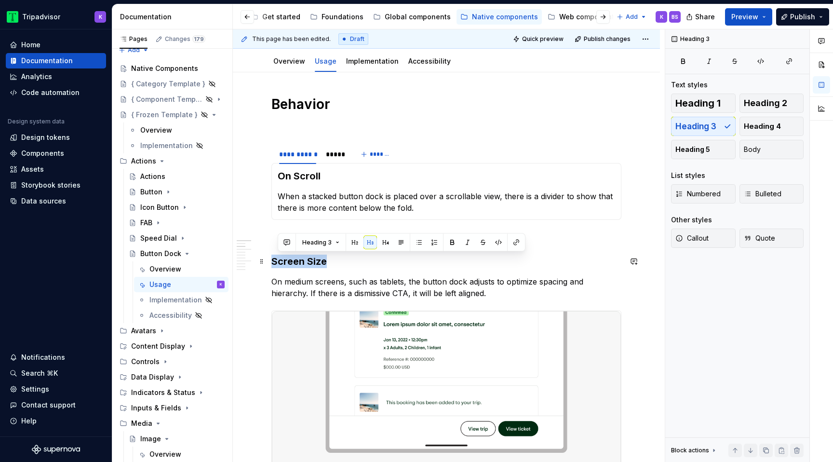
drag, startPoint x: 338, startPoint y: 260, endPoint x: 269, endPoint y: 259, distance: 68.9
click at [704, 101] on span "Heading 1" at bounding box center [697, 103] width 45 height 10
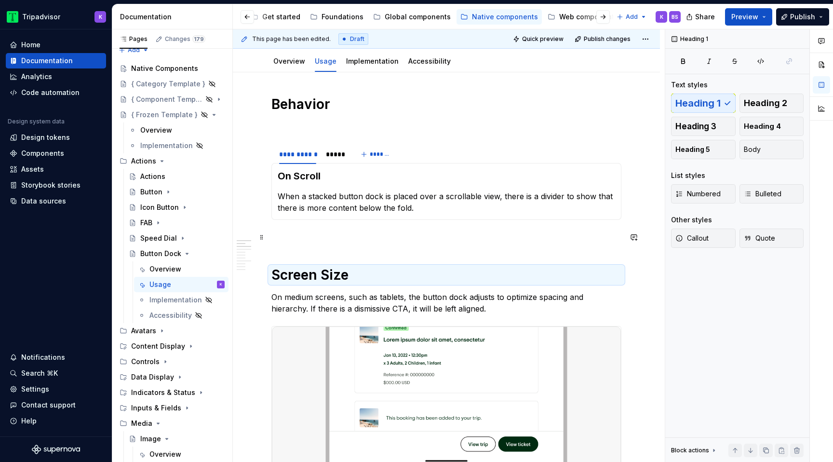
click at [319, 241] on p at bounding box center [446, 237] width 350 height 12
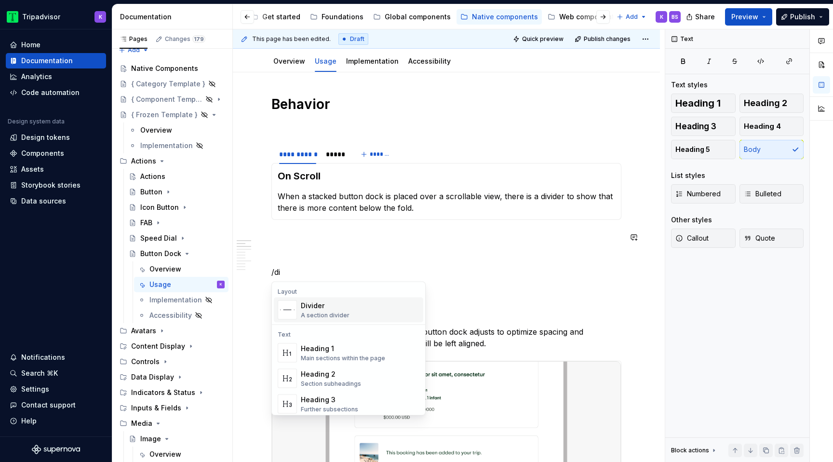
click at [336, 305] on div "Divider" at bounding box center [325, 306] width 49 height 10
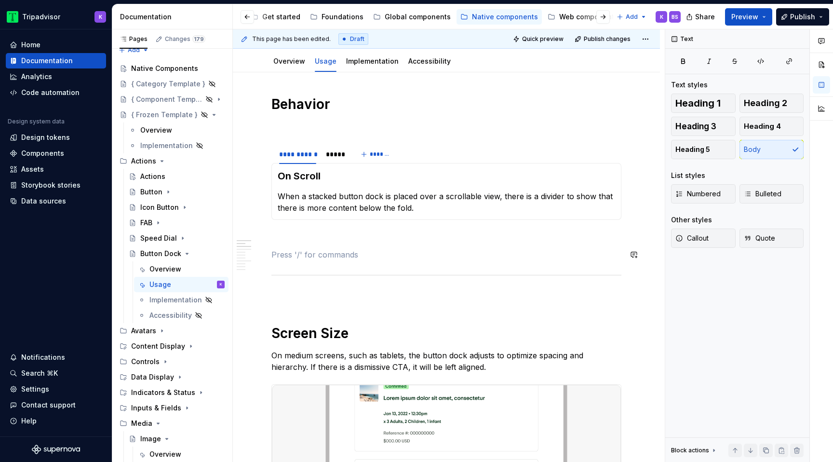
click at [329, 249] on p at bounding box center [446, 255] width 350 height 12
click at [329, 235] on p at bounding box center [446, 237] width 350 height 12
click at [325, 291] on p at bounding box center [446, 296] width 350 height 12
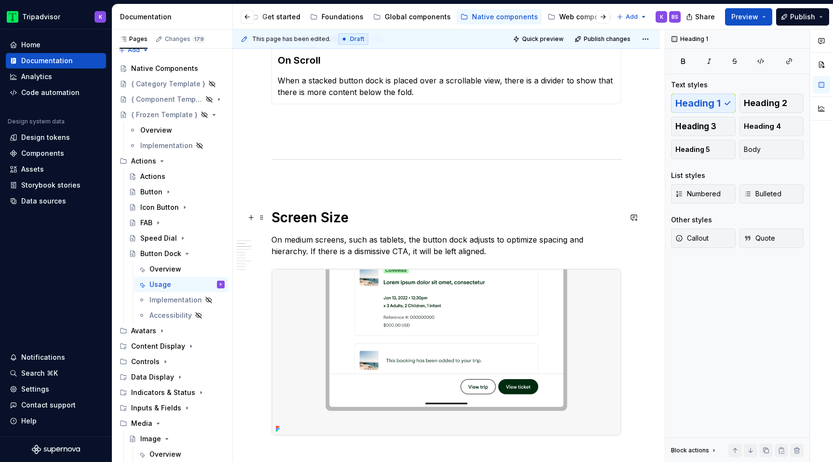
click at [380, 220] on h1 "Screen Size" at bounding box center [446, 217] width 350 height 17
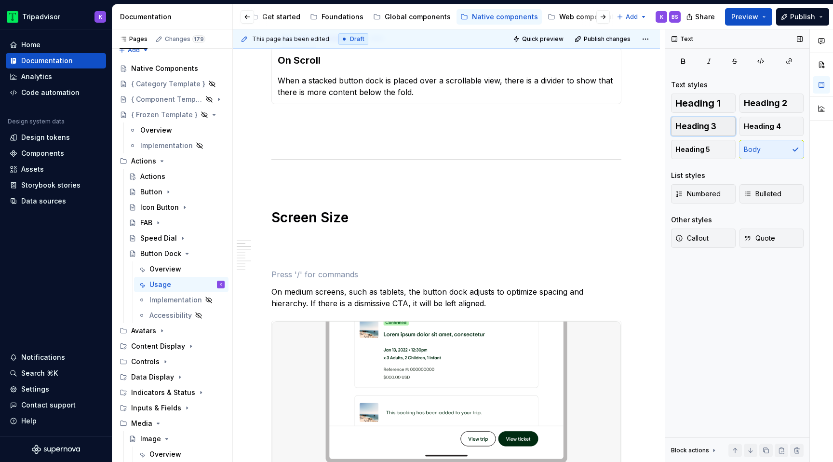
click at [723, 126] on button "Heading 3" at bounding box center [703, 126] width 65 height 19
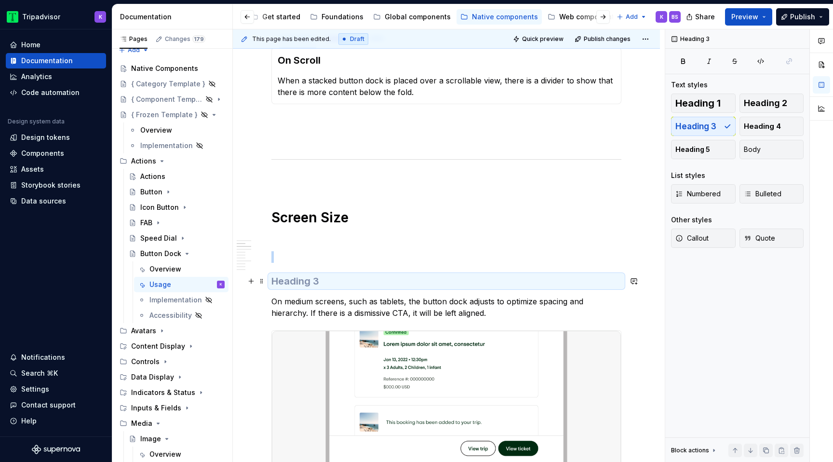
click at [312, 282] on h3 at bounding box center [446, 280] width 350 height 13
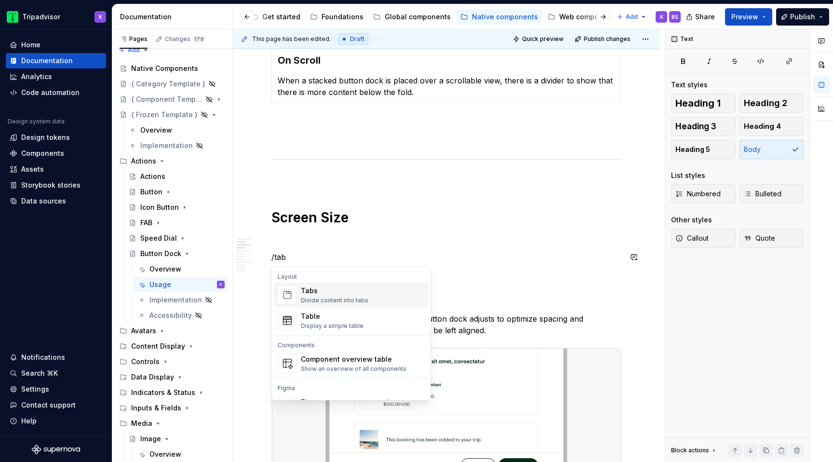
click at [362, 296] on div "Divide content into tabs" at bounding box center [334, 300] width 67 height 8
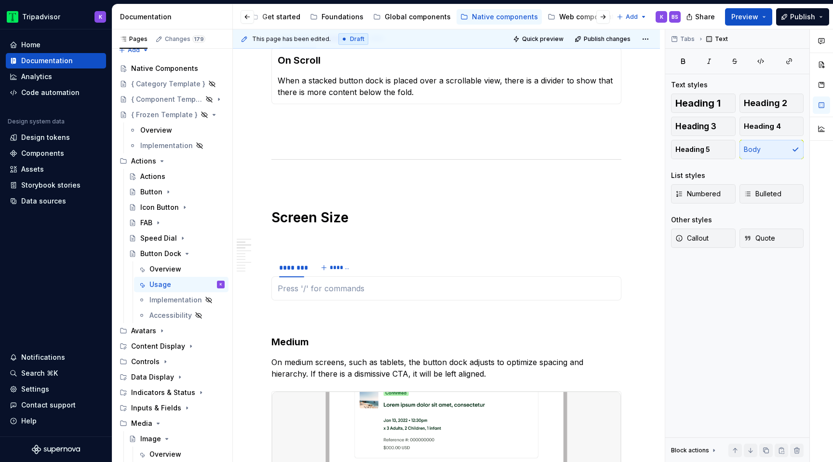
type textarea "*"
click at [294, 260] on html "Tripadvisor K Home Documentation Analytics Code automation Design system data D…" at bounding box center [416, 231] width 833 height 462
click at [319, 272] on div "Edit name" at bounding box center [336, 274] width 63 height 10
type input "**********"
click at [343, 271] on button "*******" at bounding box center [349, 267] width 38 height 13
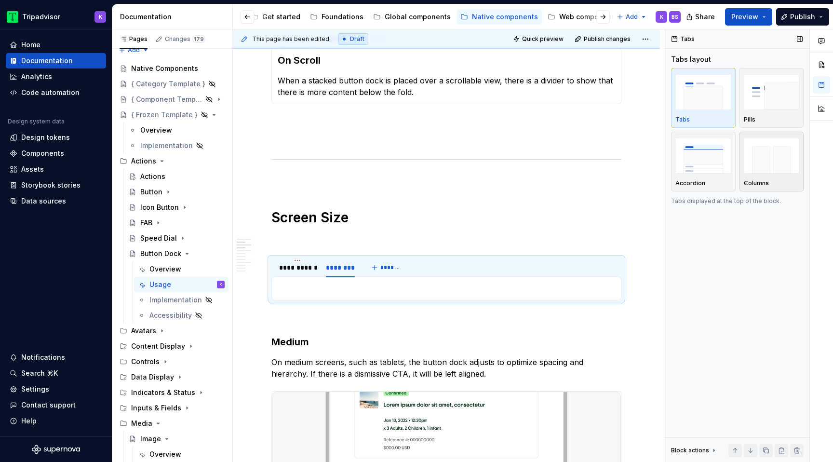
click at [762, 174] on div "button" at bounding box center [772, 156] width 56 height 40
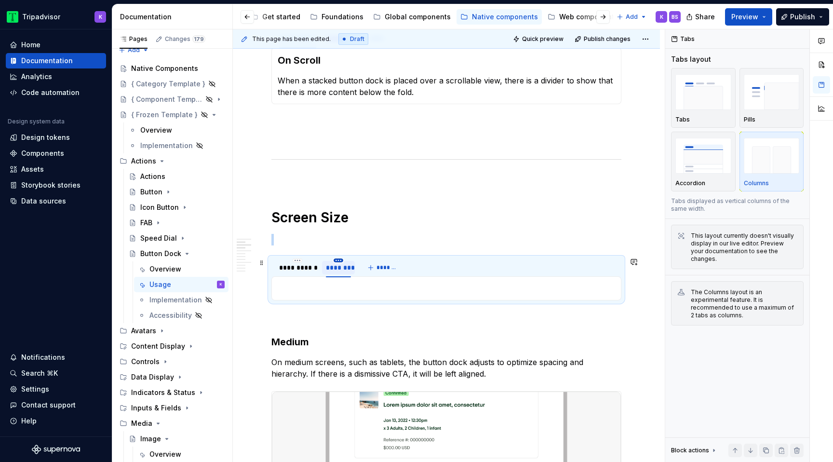
click at [337, 261] on html "Tripadvisor K Home Documentation Analytics Code automation Design system data D…" at bounding box center [416, 231] width 833 height 462
click at [351, 274] on div "Edit name" at bounding box center [382, 274] width 63 height 10
type input "*"
type input "*****"
click at [358, 297] on div at bounding box center [446, 288] width 350 height 24
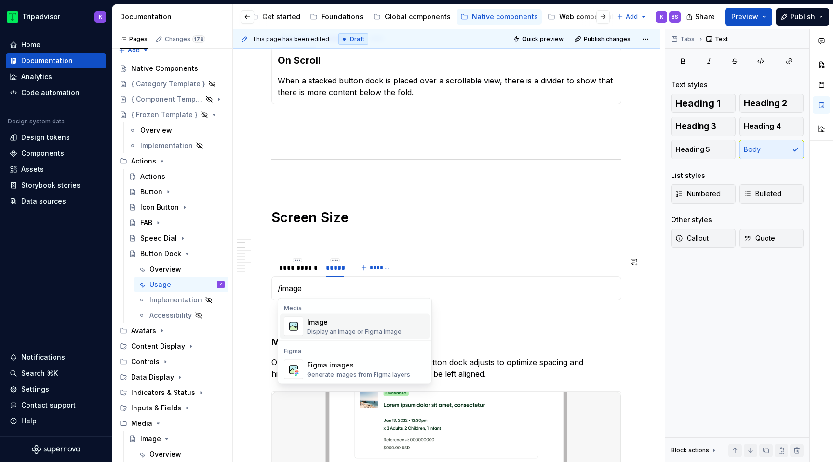
click at [352, 326] on div "Image Display an image or Figma image" at bounding box center [354, 326] width 94 height 18
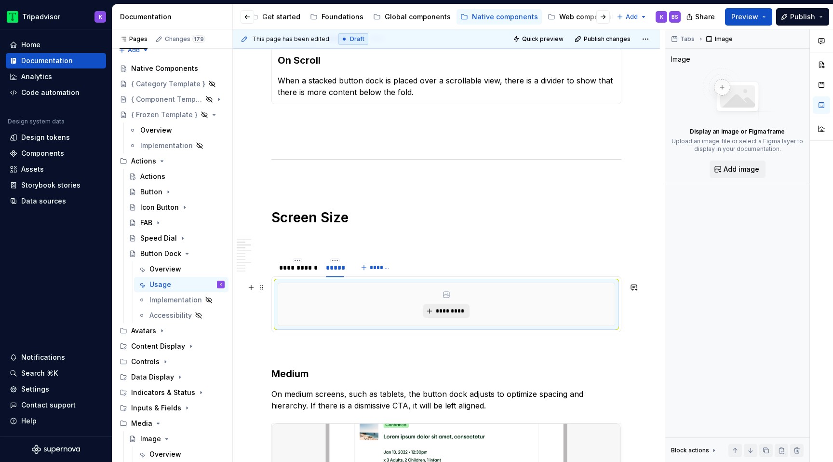
click at [443, 312] on span "*********" at bounding box center [449, 311] width 29 height 8
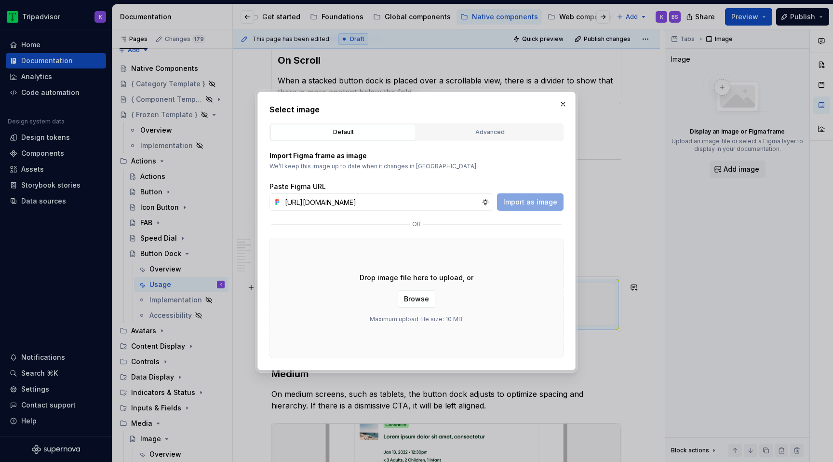
scroll to position [0, 256]
type input "[URL][DOMAIN_NAME]"
click at [525, 202] on span "Import as image" at bounding box center [530, 202] width 54 height 10
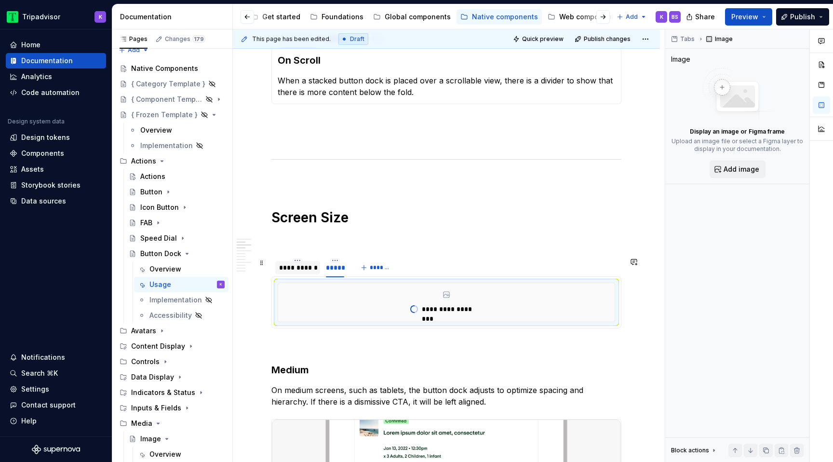
click at [296, 273] on div "**********" at bounding box center [297, 267] width 45 height 13
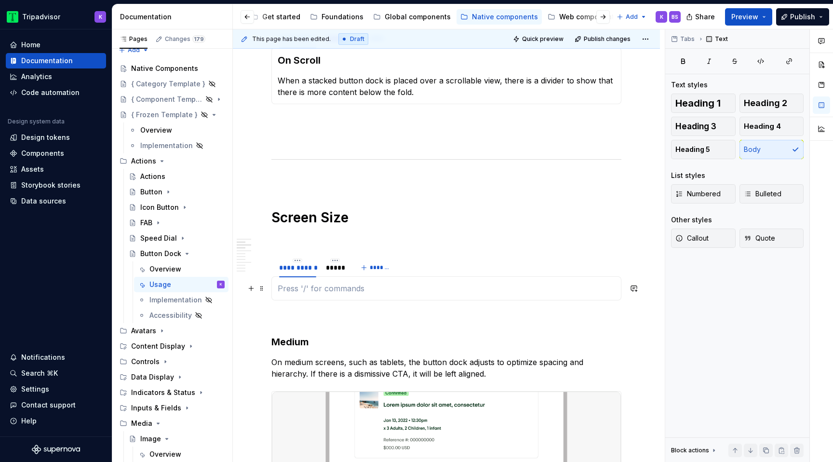
click at [316, 290] on p at bounding box center [446, 288] width 337 height 12
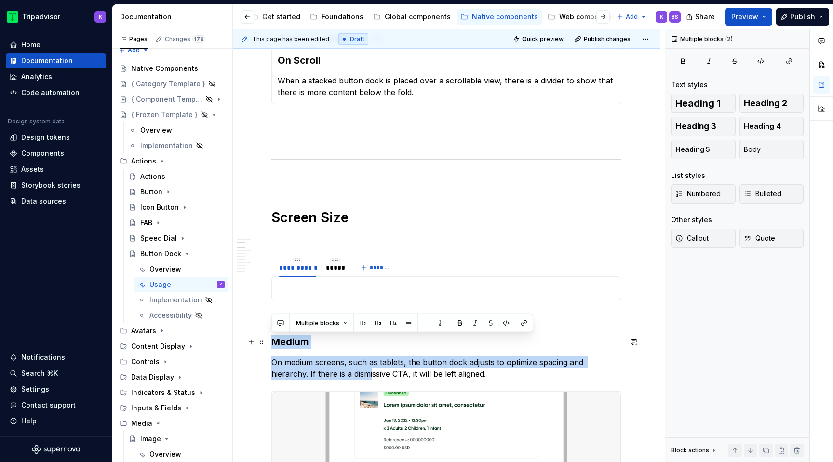
drag, startPoint x: 335, startPoint y: 374, endPoint x: 272, endPoint y: 340, distance: 71.1
copy div "Medium On medium screens, such as tablets, the button dock adjusts to optimize …"
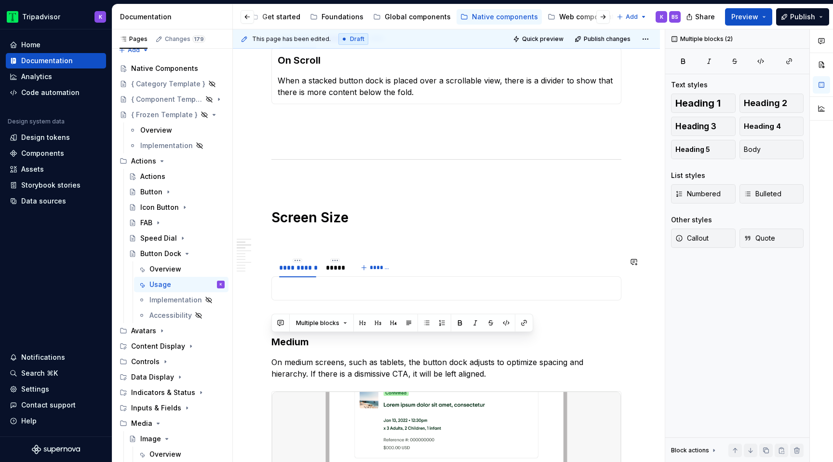
click at [292, 292] on p at bounding box center [446, 288] width 337 height 12
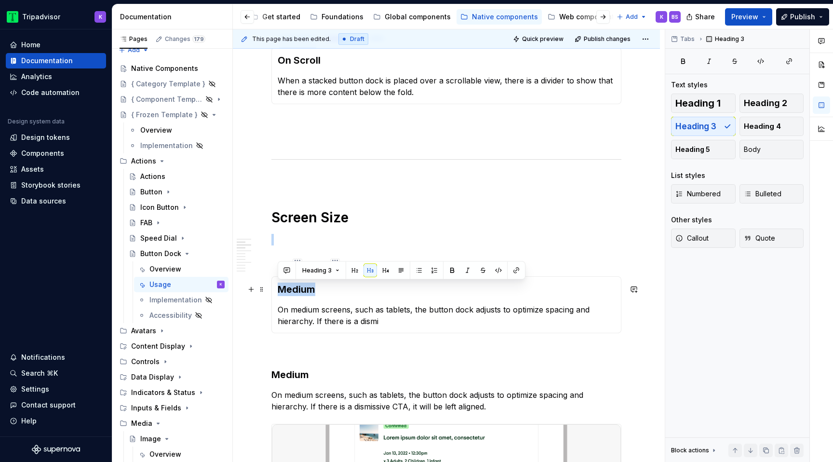
drag, startPoint x: 318, startPoint y: 292, endPoint x: 269, endPoint y: 292, distance: 48.2
click at [271, 292] on section "**********" at bounding box center [446, 295] width 350 height 76
click at [320, 292] on h3 "Medium" at bounding box center [446, 288] width 337 height 13
drag, startPoint x: 318, startPoint y: 289, endPoint x: 271, endPoint y: 289, distance: 46.3
click at [271, 289] on div "Medium On medium screens, such as tablets, the button dock adjusts to optimize …" at bounding box center [446, 304] width 350 height 57
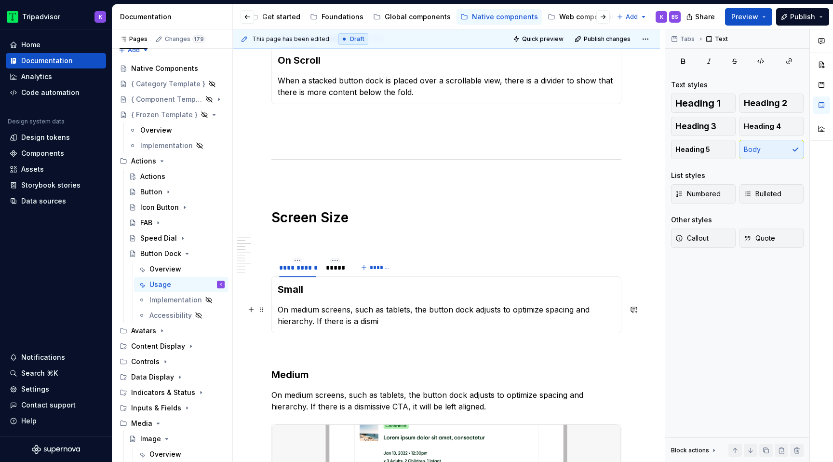
click at [375, 323] on p "On medium screens, such as tablets, the button dock adjusts to optimize spacing…" at bounding box center [446, 315] width 337 height 23
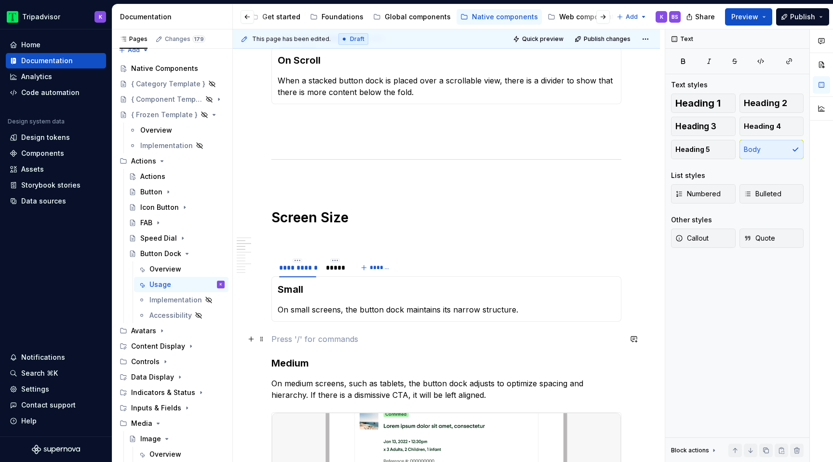
click at [322, 343] on p at bounding box center [446, 339] width 350 height 12
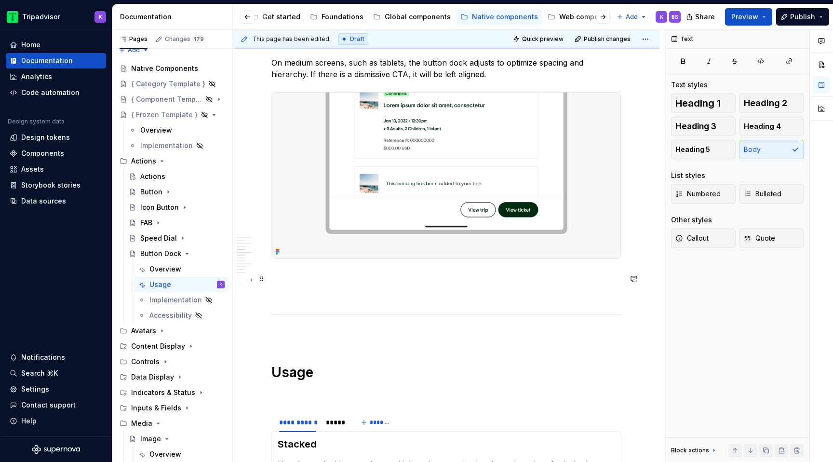
click at [329, 282] on p at bounding box center [446, 276] width 350 height 12
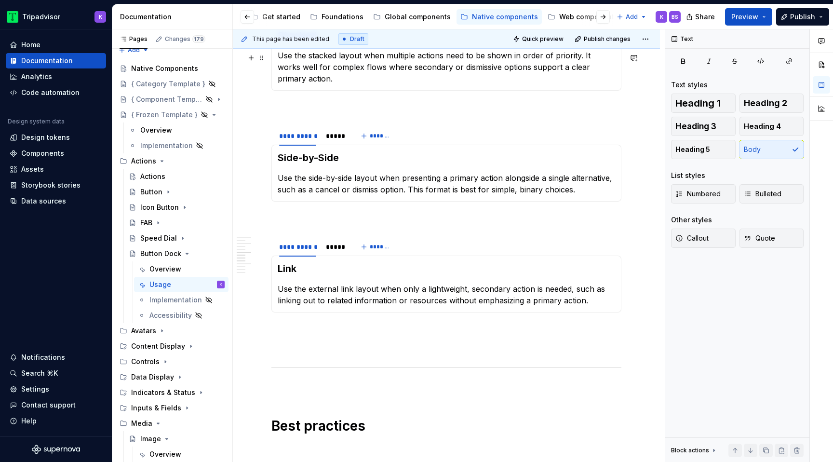
scroll to position [812, 0]
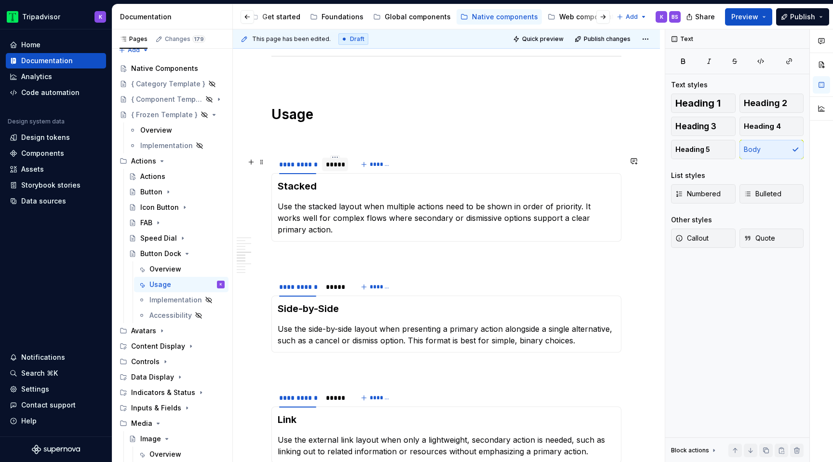
click at [331, 171] on div "*****" at bounding box center [335, 164] width 26 height 13
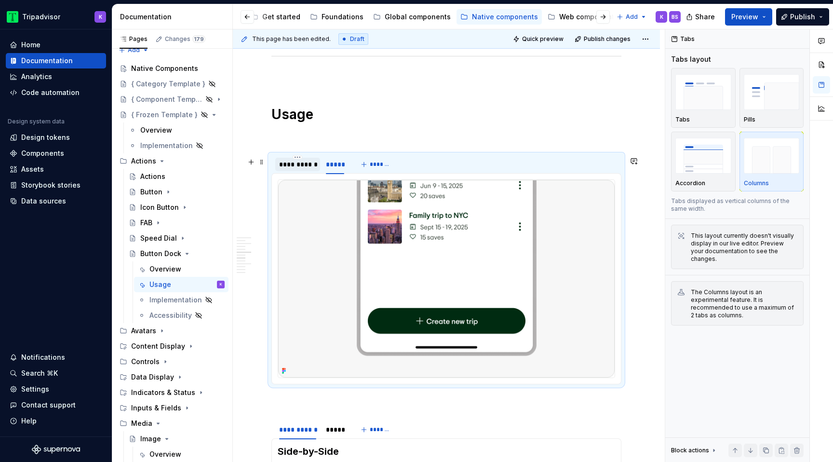
click at [300, 168] on div "**********" at bounding box center [297, 164] width 37 height 10
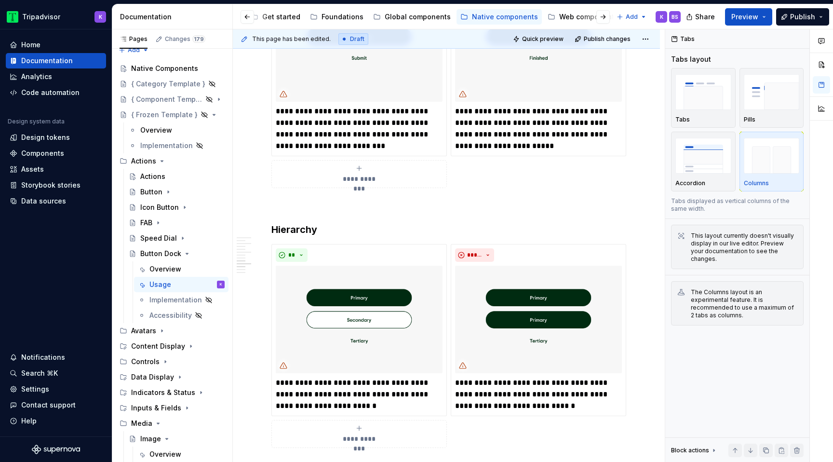
scroll to position [1576, 0]
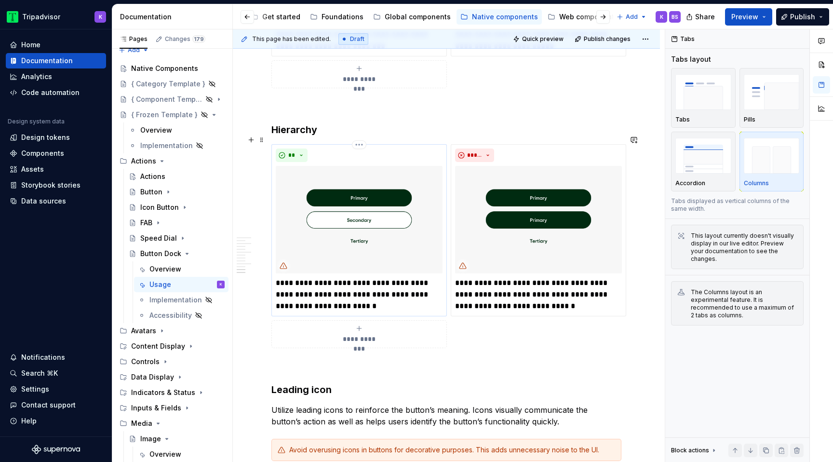
click at [346, 221] on img at bounding box center [359, 219] width 167 height 107
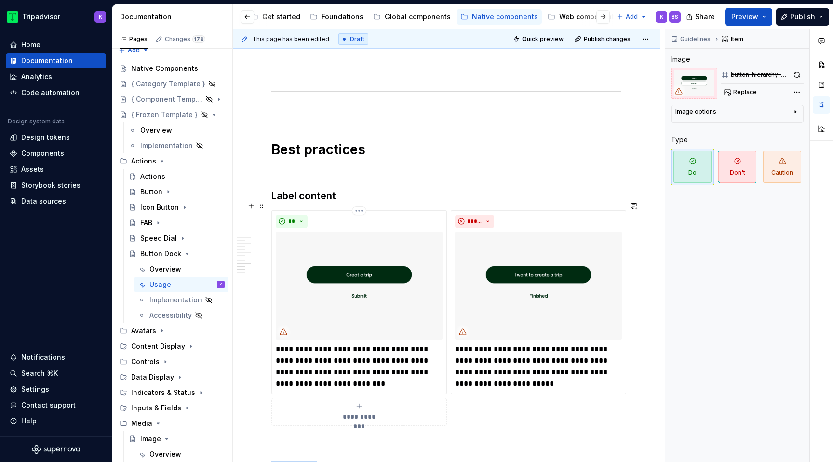
scroll to position [1225, 0]
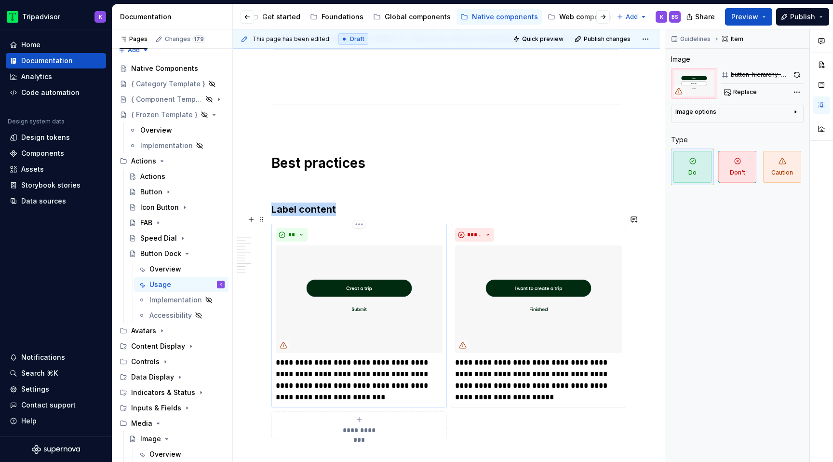
click at [359, 288] on img at bounding box center [359, 298] width 167 height 107
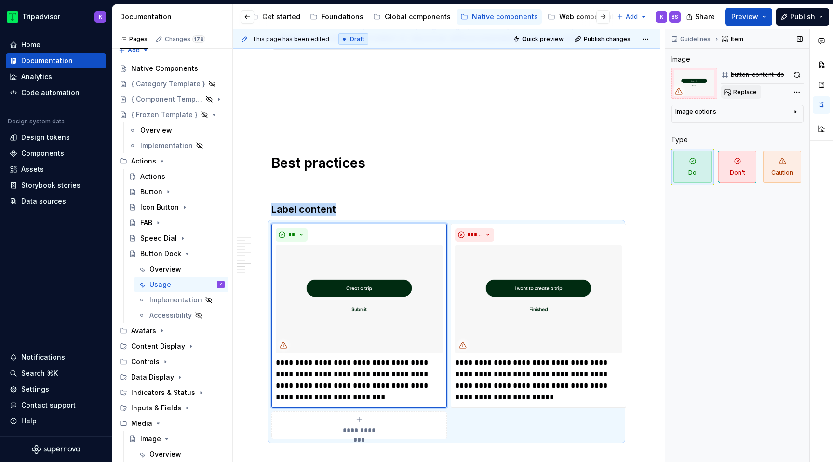
click at [742, 88] on span "Replace" at bounding box center [745, 92] width 24 height 8
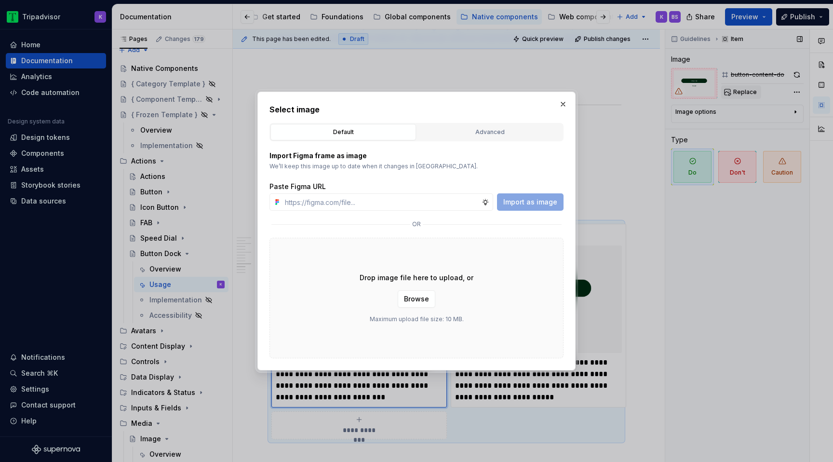
type textarea "*"
type input "[URL][DOMAIN_NAME]"
click at [534, 203] on span "Import as image" at bounding box center [530, 202] width 54 height 10
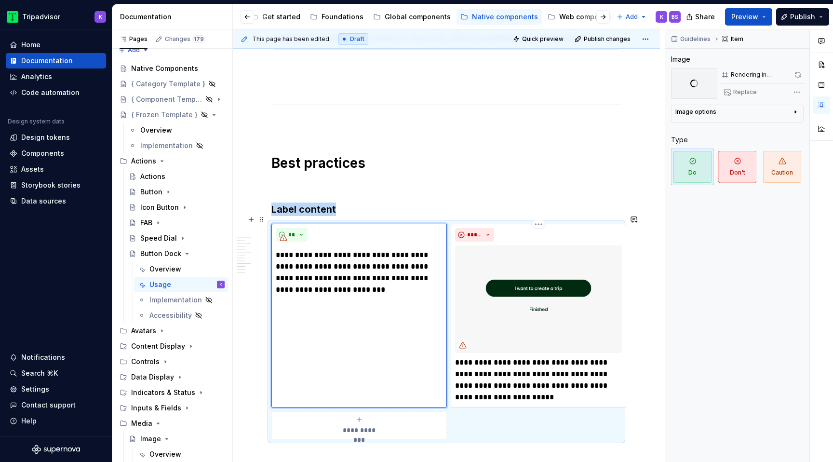
click at [506, 299] on img at bounding box center [538, 298] width 167 height 107
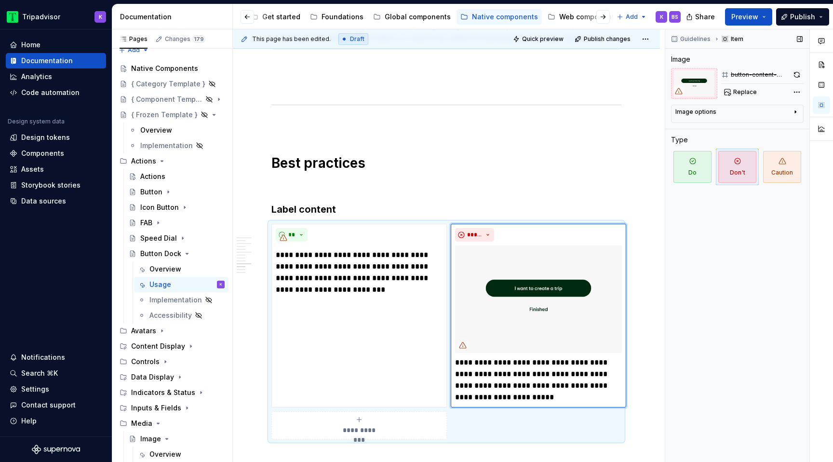
click at [719, 94] on div "button-content-dont Replace" at bounding box center [737, 83] width 133 height 31
click at [731, 95] on button "Replace" at bounding box center [741, 91] width 40 height 13
type textarea "*"
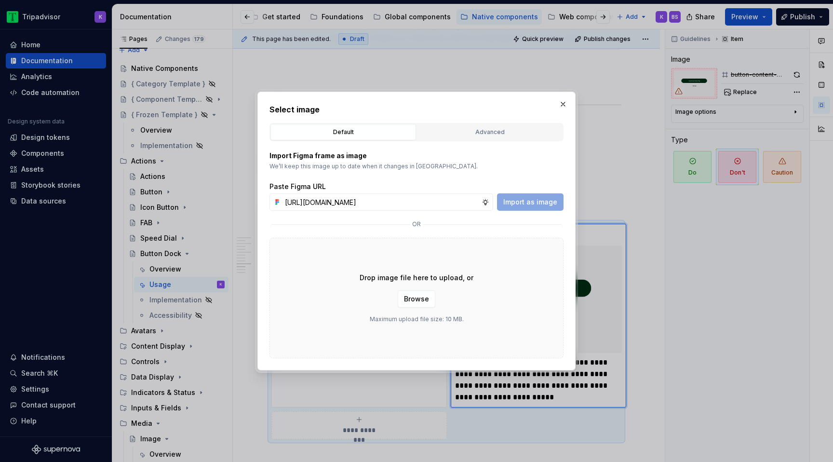
scroll to position [0, 257]
type input "[URL][DOMAIN_NAME]"
click at [531, 196] on button "Import as image" at bounding box center [530, 201] width 66 height 17
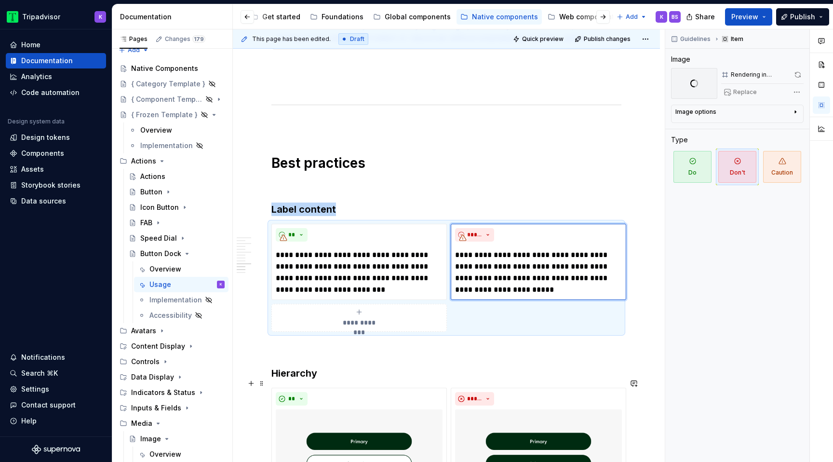
scroll to position [1479, 0]
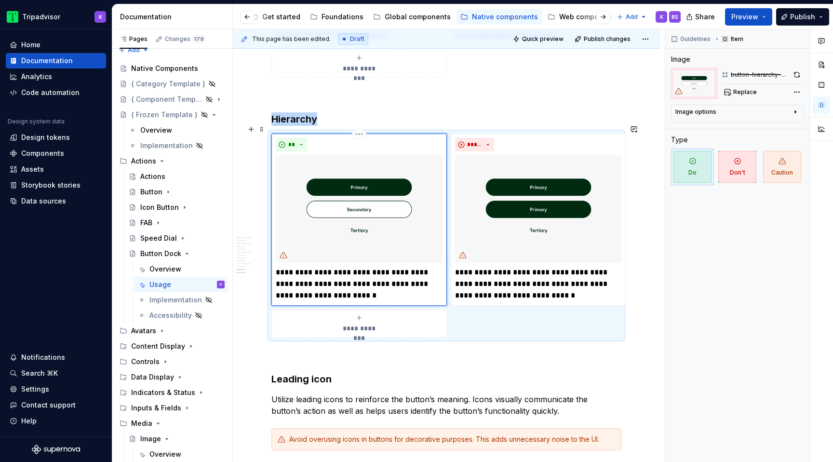
click at [366, 219] on img at bounding box center [359, 208] width 167 height 107
click at [404, 204] on img at bounding box center [359, 208] width 167 height 107
click at [731, 91] on button "Replace" at bounding box center [741, 91] width 40 height 13
type textarea "*"
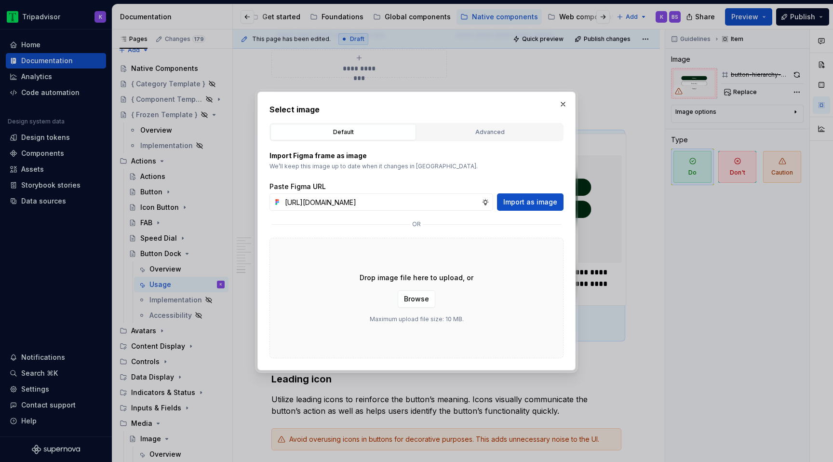
scroll to position [0, 258]
type input "[URL][DOMAIN_NAME]"
click at [541, 203] on span "Import as image" at bounding box center [530, 202] width 54 height 10
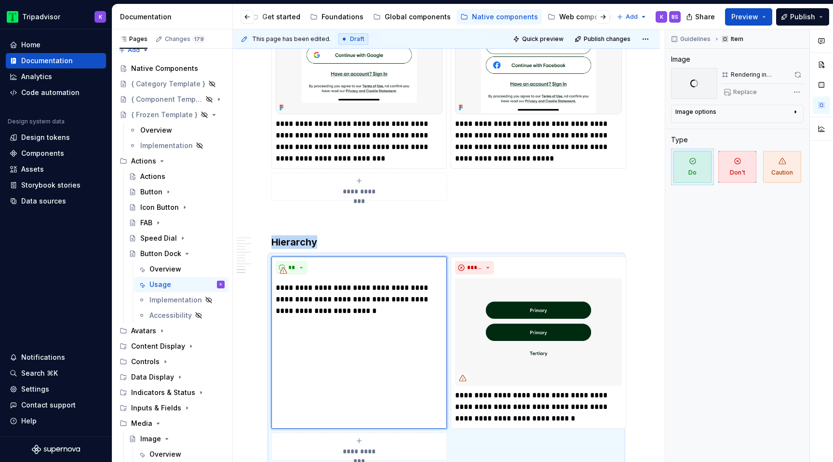
scroll to position [1602, 0]
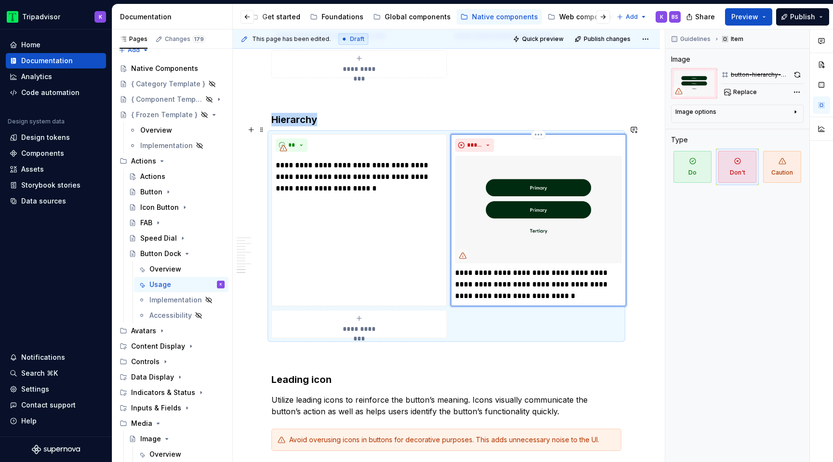
click at [531, 195] on img at bounding box center [538, 209] width 167 height 107
click at [736, 93] on span "Replace" at bounding box center [745, 92] width 24 height 8
type textarea "*"
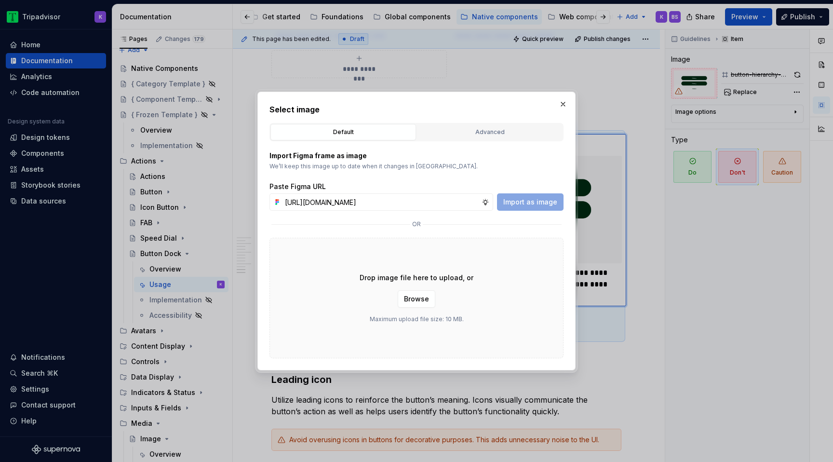
scroll to position [0, 258]
type input "[URL][DOMAIN_NAME]"
click at [565, 105] on button "button" at bounding box center [562, 103] width 13 height 13
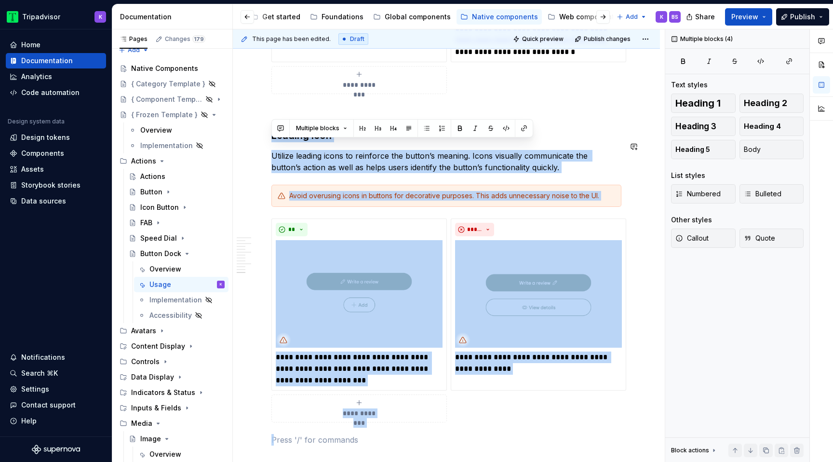
drag, startPoint x: 288, startPoint y: 437, endPoint x: 268, endPoint y: 128, distance: 309.5
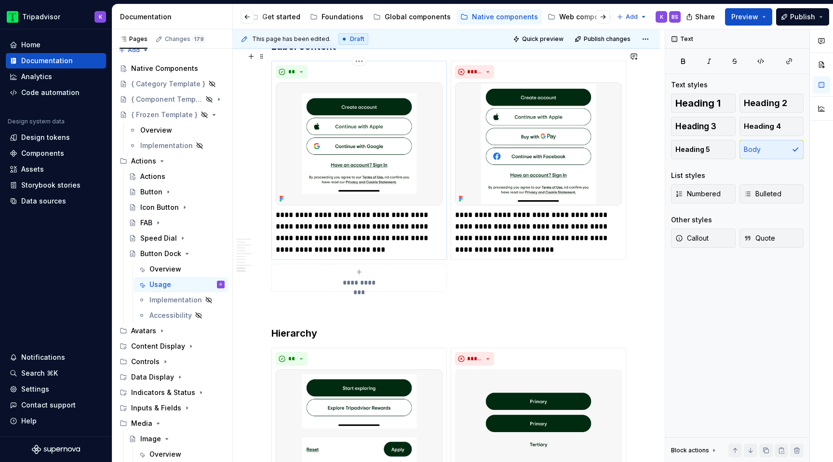
scroll to position [1297, 0]
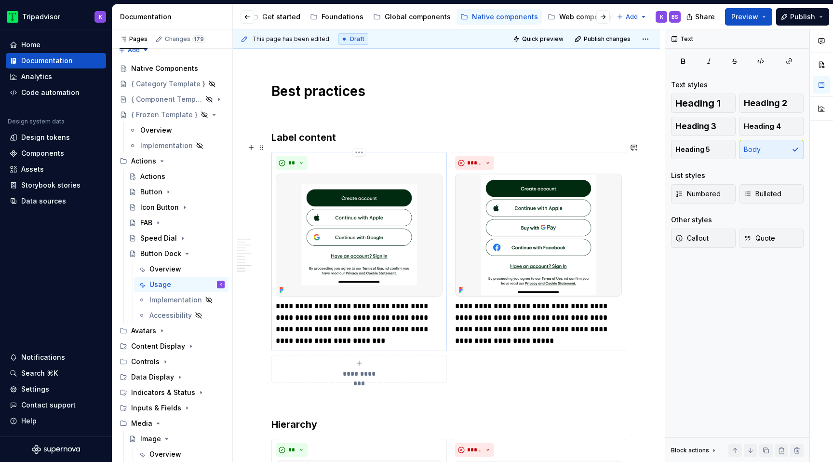
click at [424, 210] on img at bounding box center [359, 234] width 167 height 123
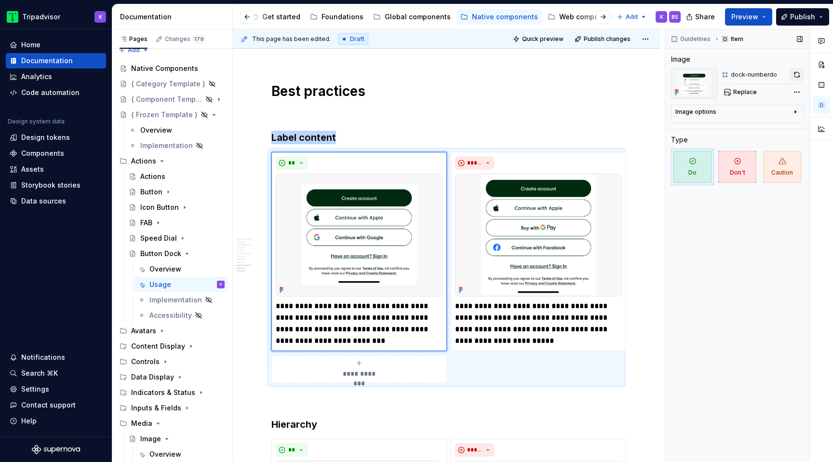
click at [796, 73] on button "button" at bounding box center [796, 74] width 13 height 13
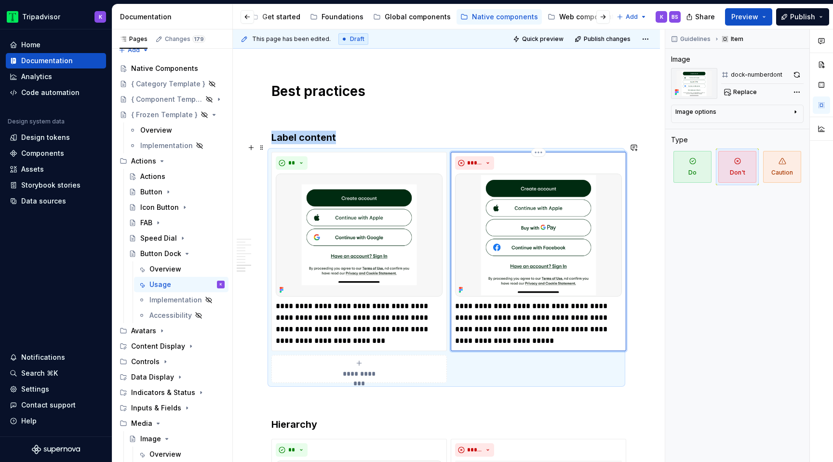
click at [562, 247] on img at bounding box center [538, 234] width 167 height 123
click at [799, 73] on button "button" at bounding box center [796, 74] width 13 height 13
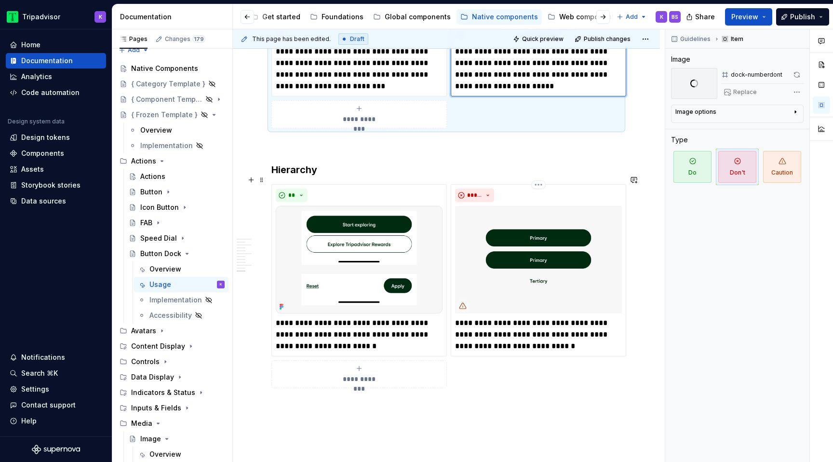
scroll to position [1583, 0]
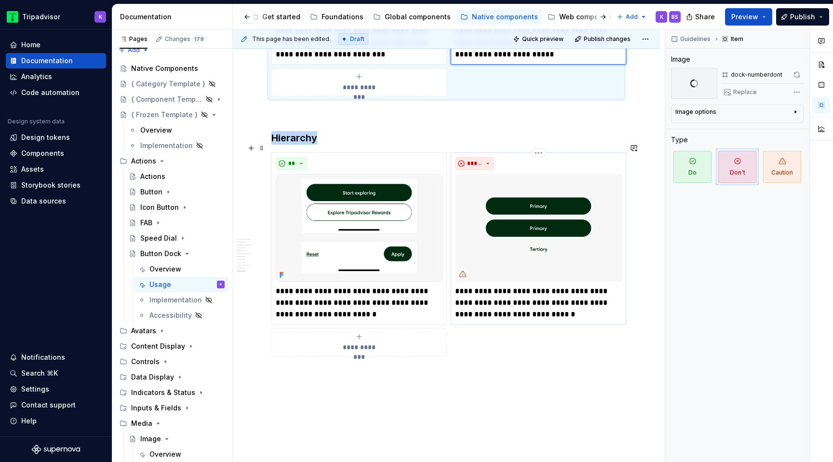
click at [521, 263] on img at bounding box center [538, 227] width 167 height 107
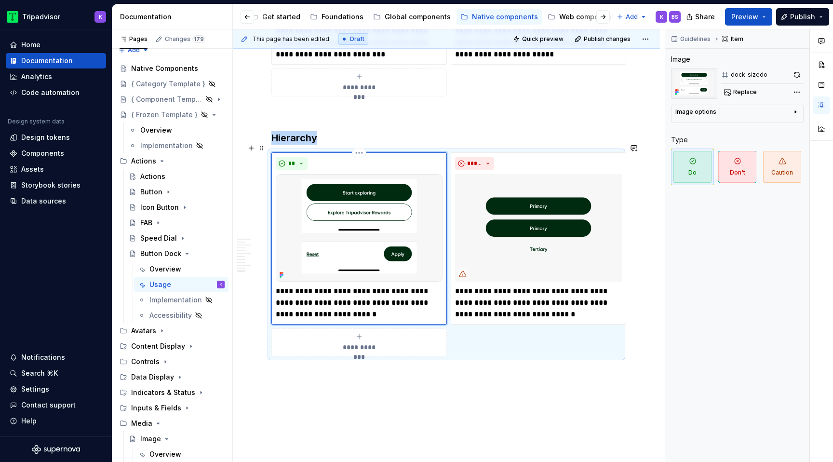
click at [383, 199] on img at bounding box center [359, 227] width 167 height 107
click at [797, 78] on button "button" at bounding box center [796, 74] width 13 height 13
click at [527, 206] on img at bounding box center [538, 227] width 167 height 107
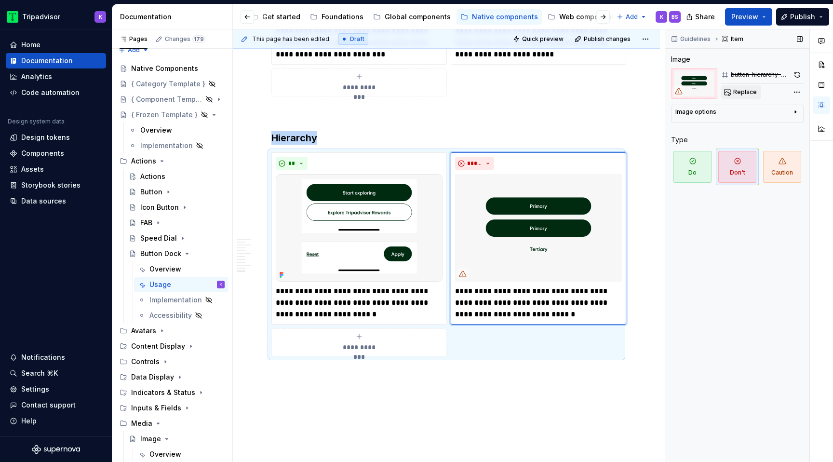
click at [740, 94] on span "Replace" at bounding box center [745, 92] width 24 height 8
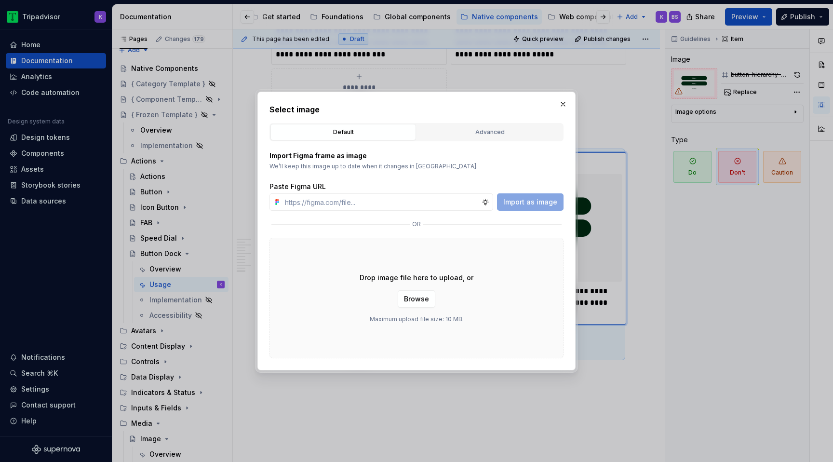
type textarea "*"
type input "[URL][DOMAIN_NAME]"
type textarea "*"
type input "[URL][DOMAIN_NAME]"
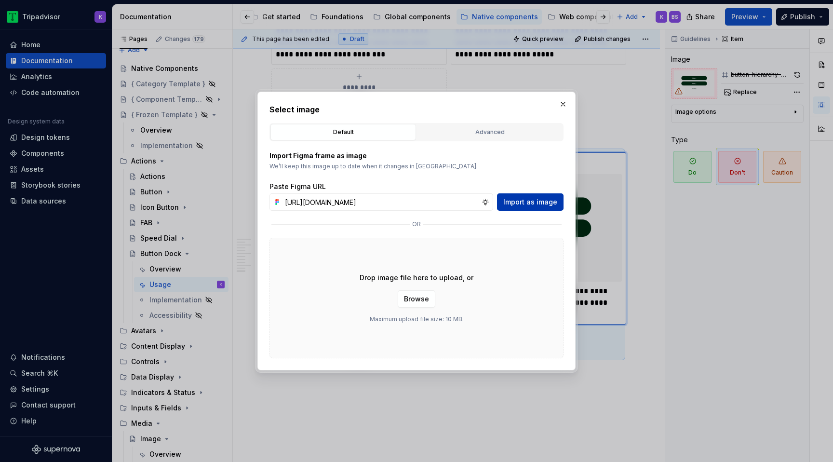
scroll to position [0, 0]
click at [533, 203] on span "Import as image" at bounding box center [530, 202] width 54 height 10
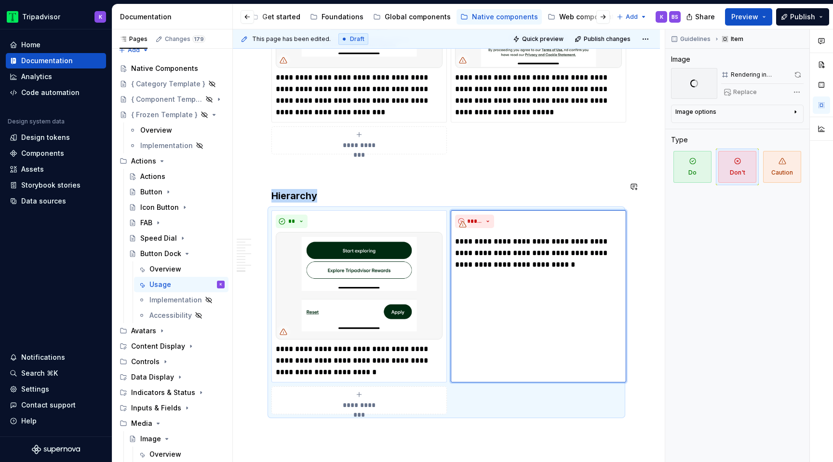
scroll to position [1455, 0]
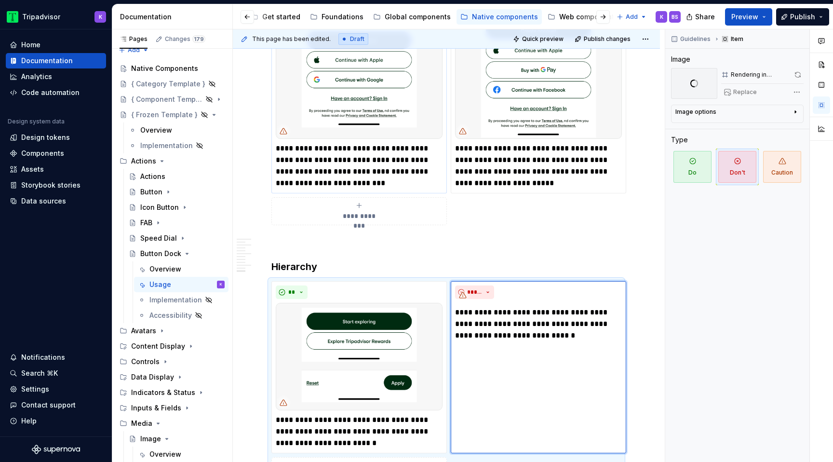
click at [339, 159] on p "**********" at bounding box center [359, 166] width 167 height 46
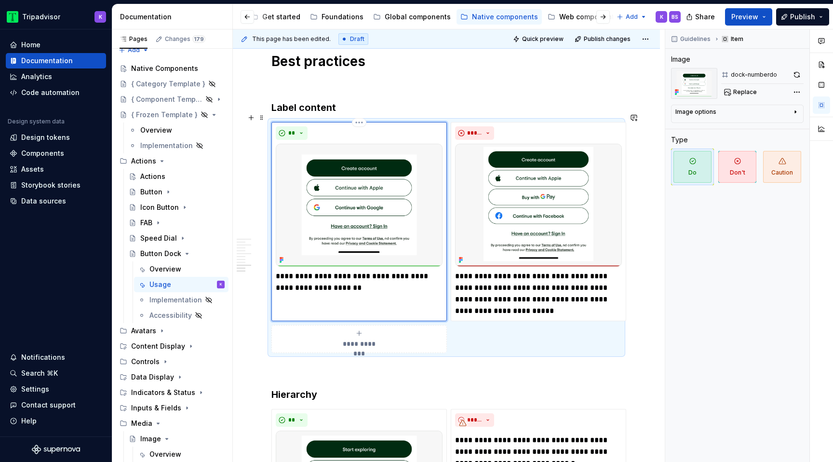
scroll to position [1290, 0]
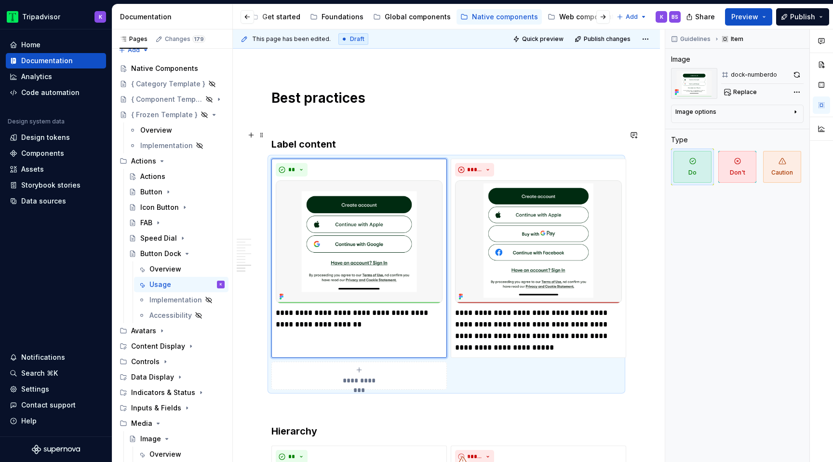
click at [328, 137] on h3 "Label content" at bounding box center [446, 143] width 350 height 13
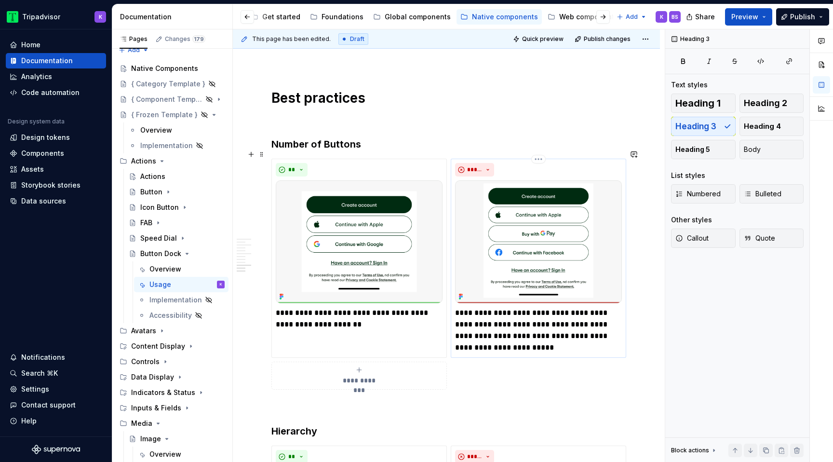
click at [537, 325] on p "**********" at bounding box center [538, 330] width 167 height 46
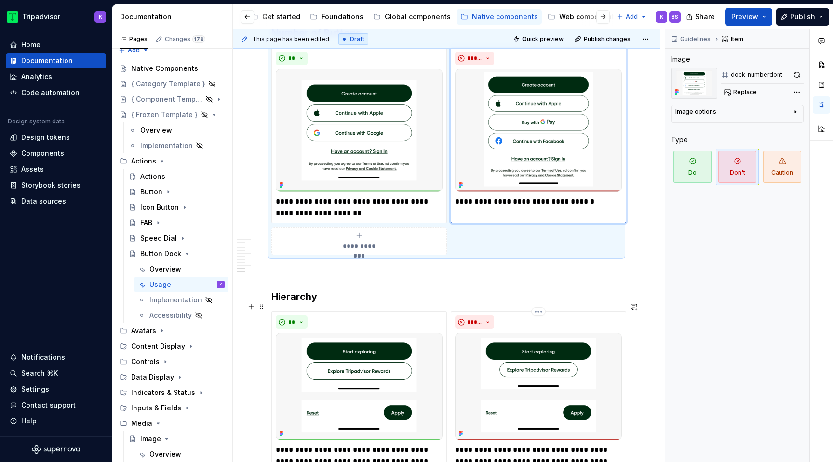
scroll to position [1617, 0]
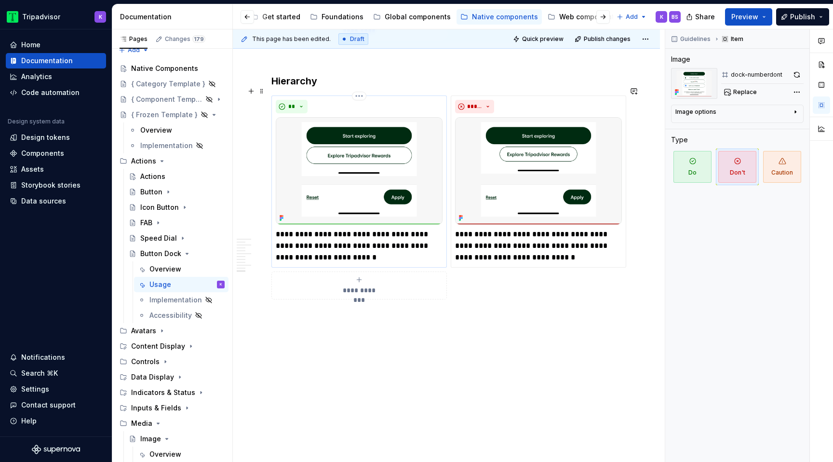
click at [355, 244] on p "**********" at bounding box center [359, 245] width 167 height 35
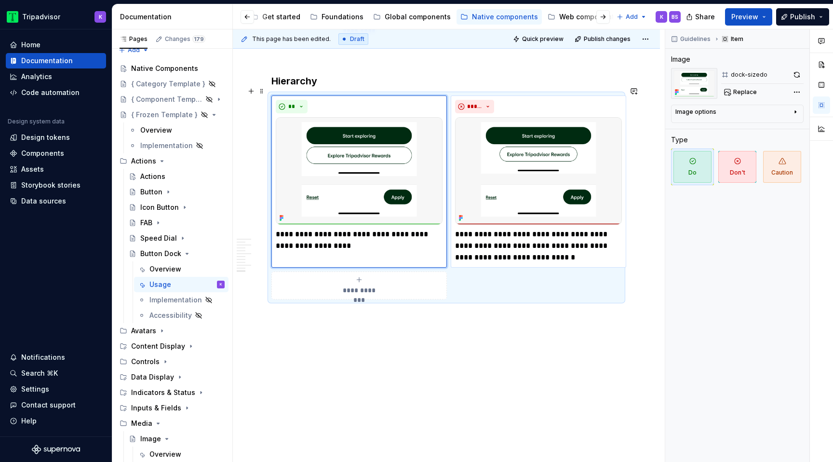
click at [502, 243] on p "**********" at bounding box center [538, 245] width 167 height 35
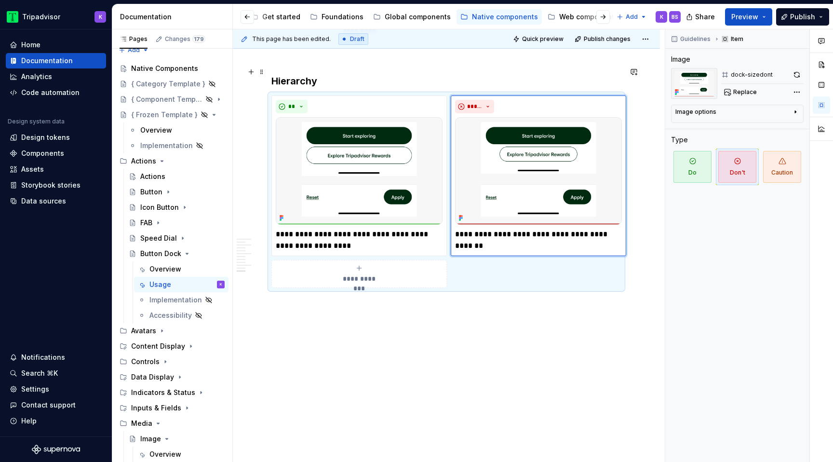
click at [312, 76] on h3 "Hierarchy" at bounding box center [446, 80] width 350 height 13
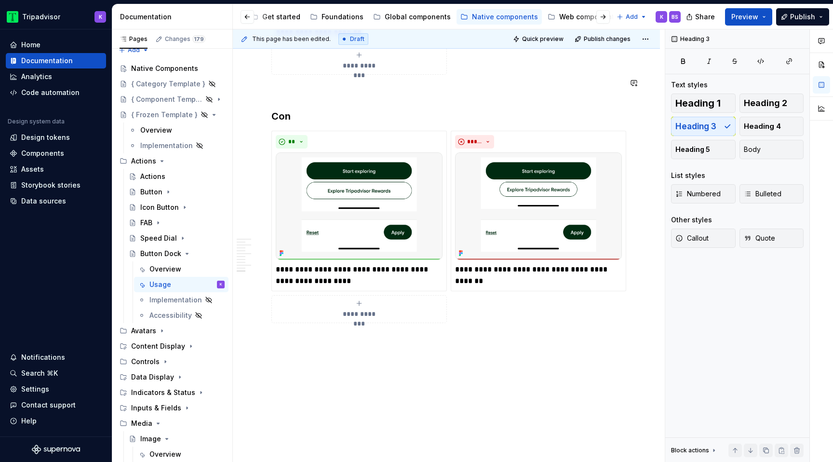
scroll to position [1581, 0]
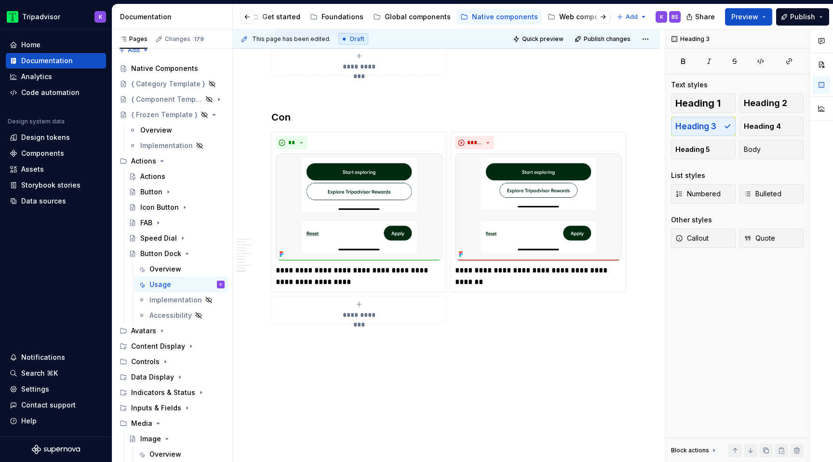
click at [312, 87] on p at bounding box center [446, 93] width 350 height 12
click at [295, 110] on h3 "Con" at bounding box center [446, 116] width 350 height 13
click at [355, 353] on p at bounding box center [446, 359] width 350 height 12
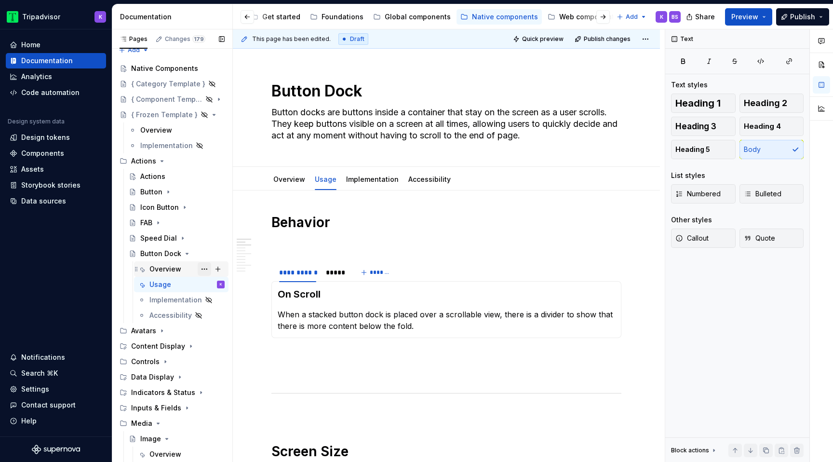
scroll to position [0, 0]
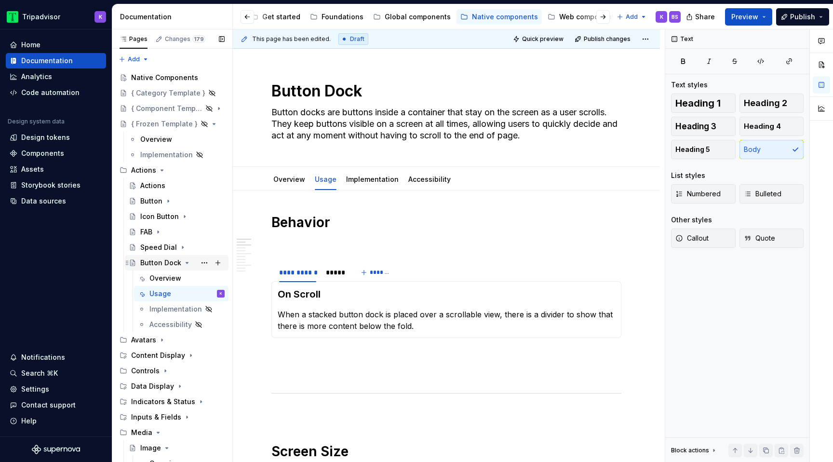
click at [186, 262] on icon "Page tree" at bounding box center [187, 263] width 8 height 8
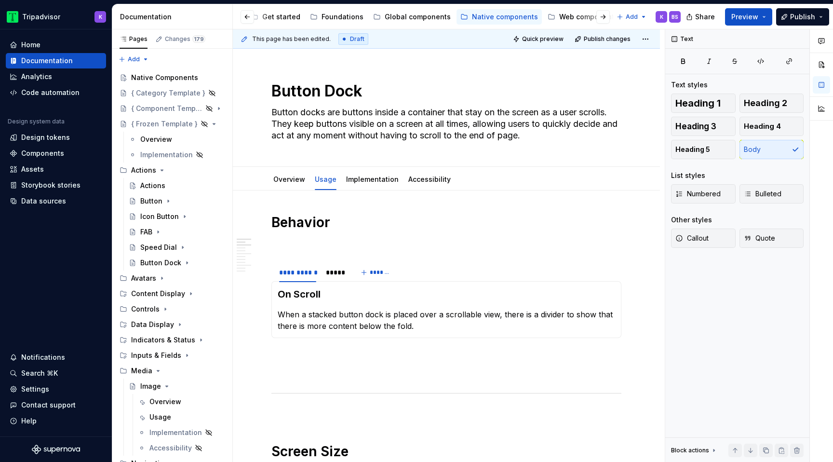
click at [676, 14] on div "BS" at bounding box center [674, 17] width 7 height 8
click at [168, 201] on icon "Page tree" at bounding box center [168, 201] width 1 height 2
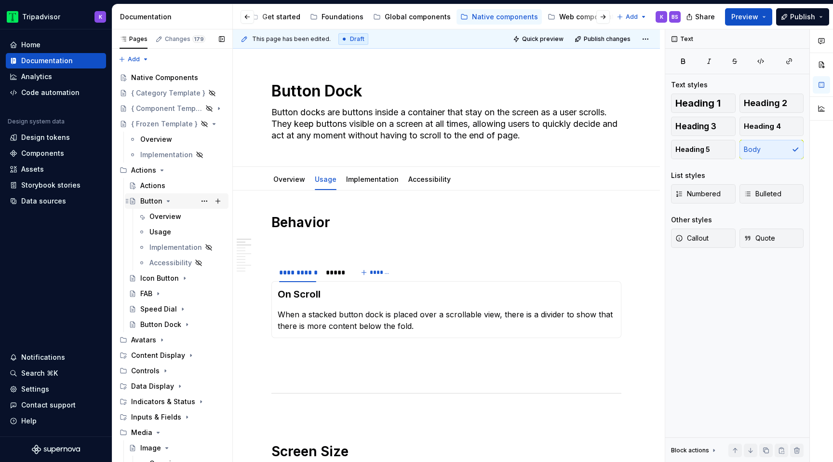
click at [167, 201] on icon "Page tree" at bounding box center [168, 200] width 2 height 1
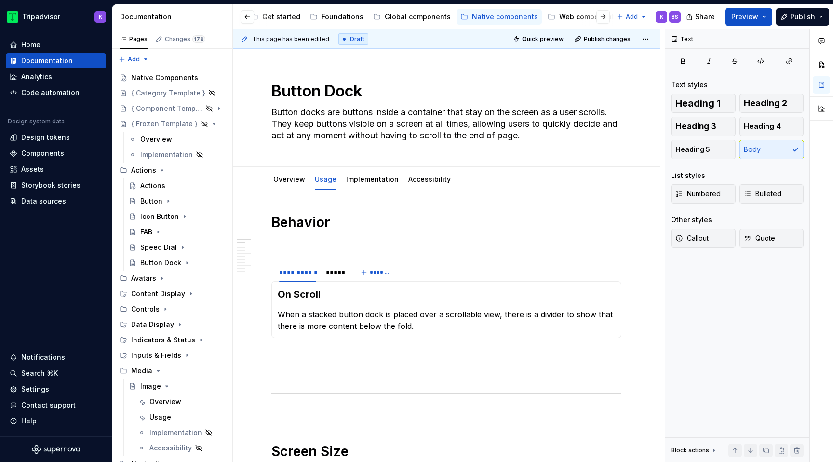
type textarea "*"
